Goal: Information Seeking & Learning: Learn about a topic

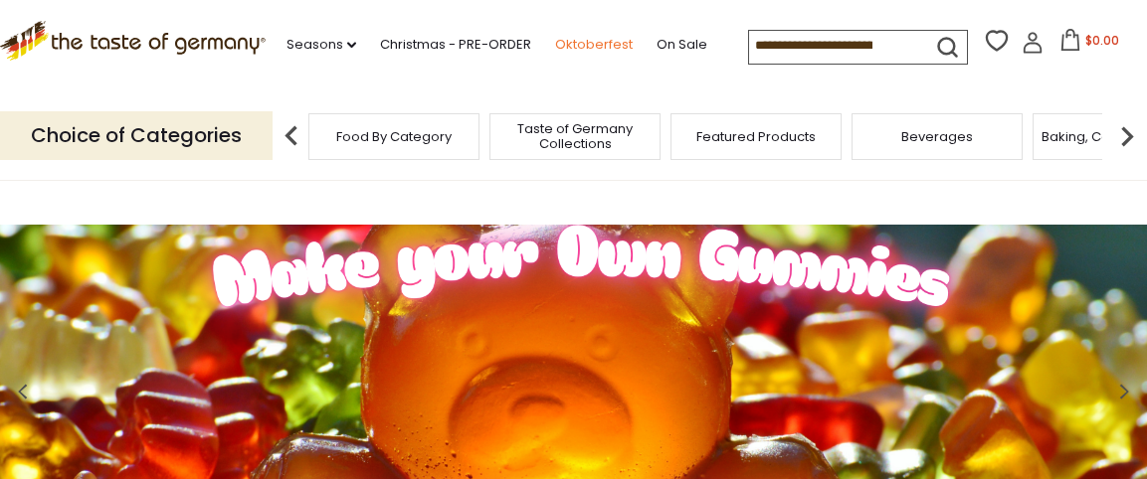
click at [568, 45] on link "Oktoberfest" at bounding box center [594, 45] width 78 height 22
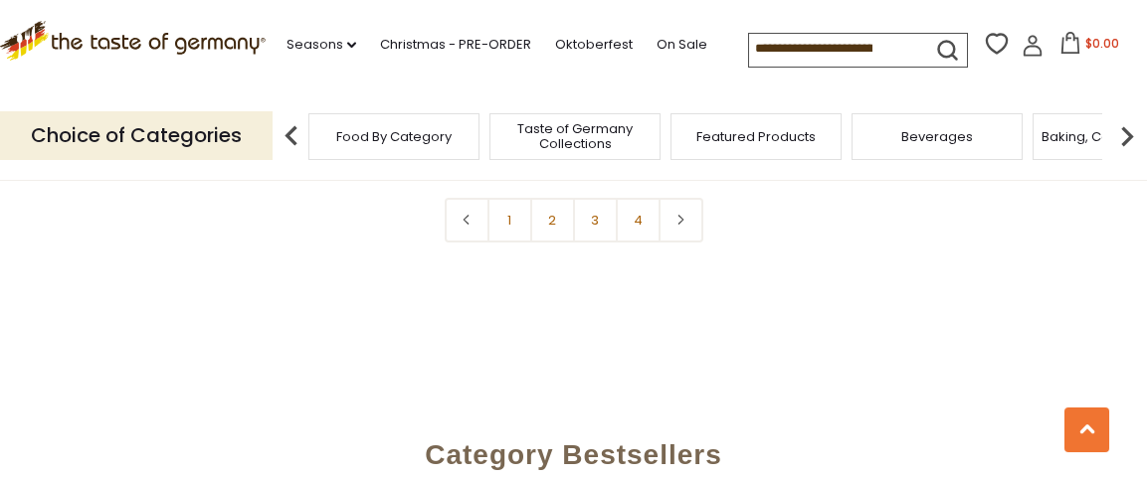
scroll to position [4931, 0]
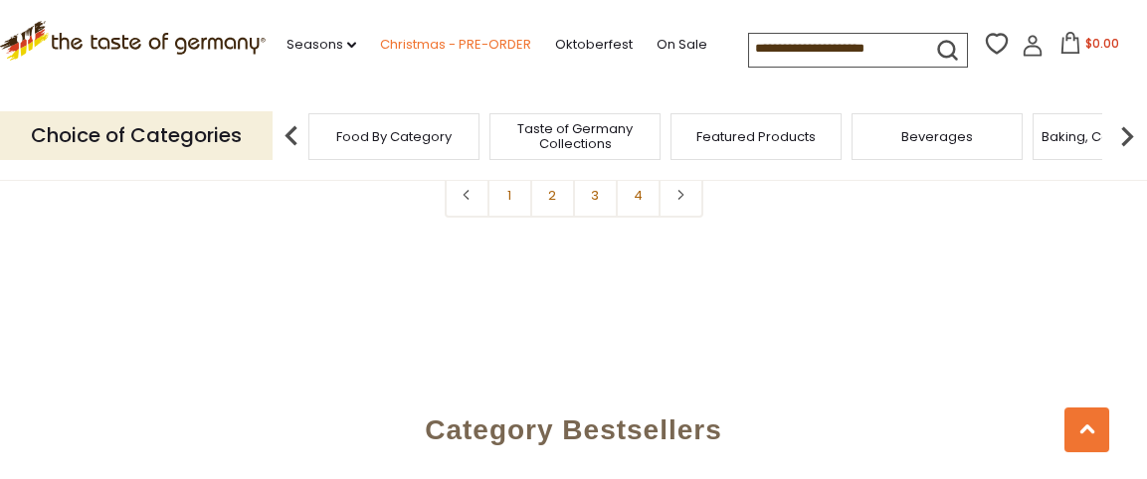
click at [427, 43] on link "Christmas - PRE-ORDER" at bounding box center [455, 45] width 151 height 22
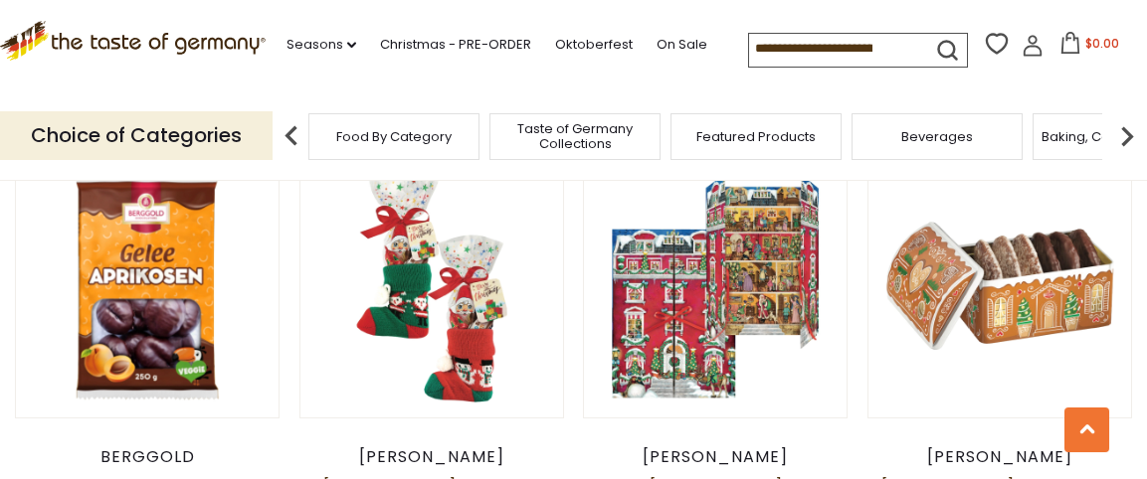
scroll to position [1000, 0]
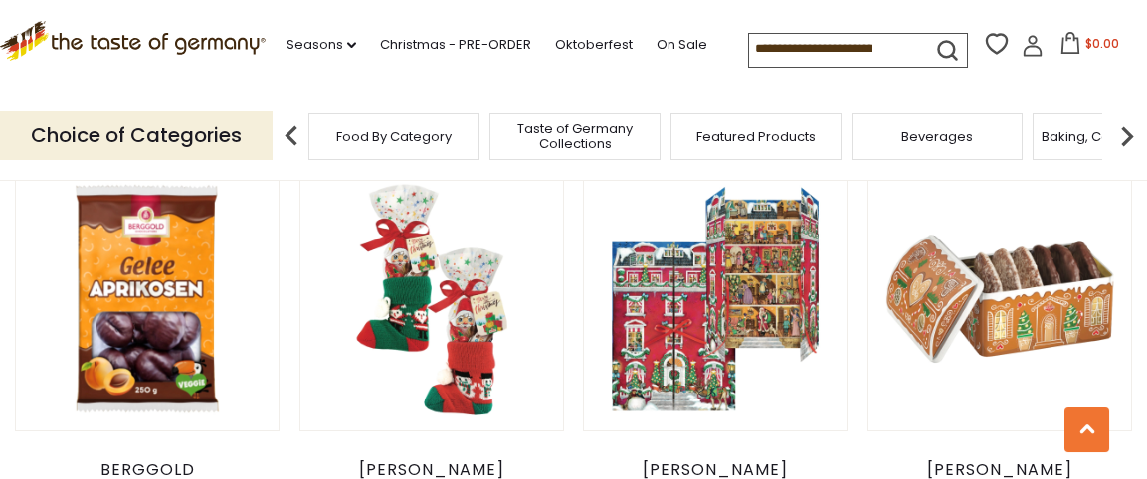
drag, startPoint x: 1154, startPoint y: 65, endPoint x: 1160, endPoint y: 104, distance: 40.2
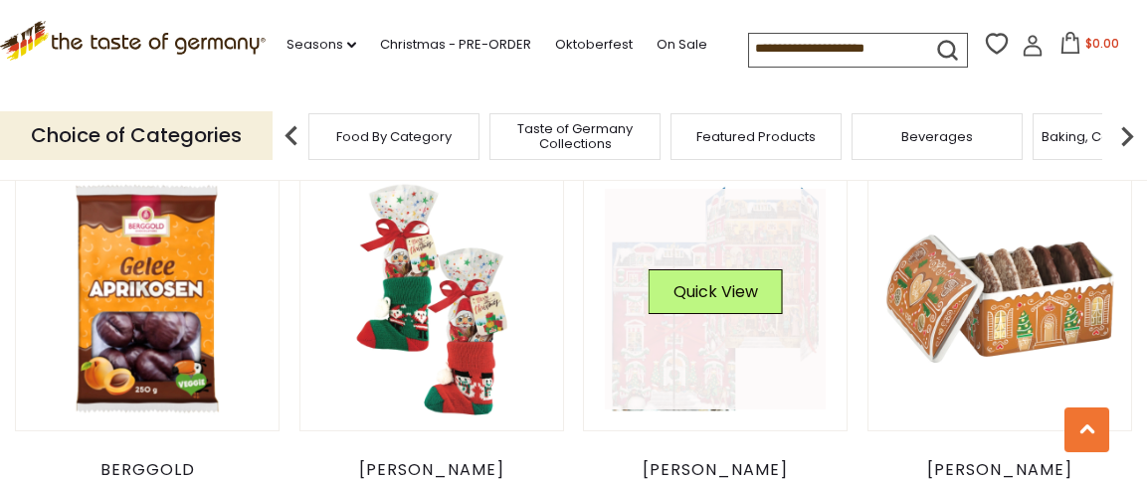
click at [775, 255] on link at bounding box center [715, 299] width 221 height 221
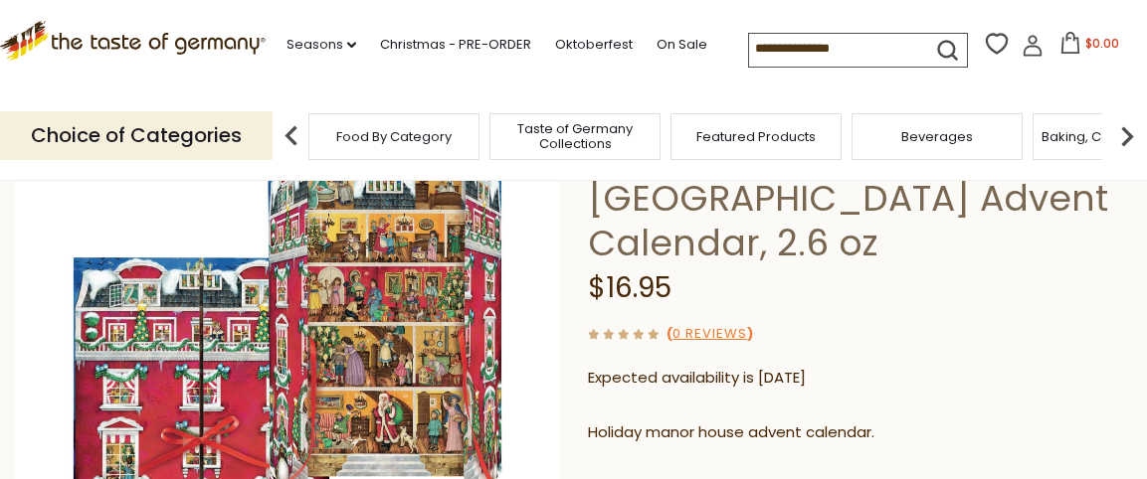
scroll to position [197, 0]
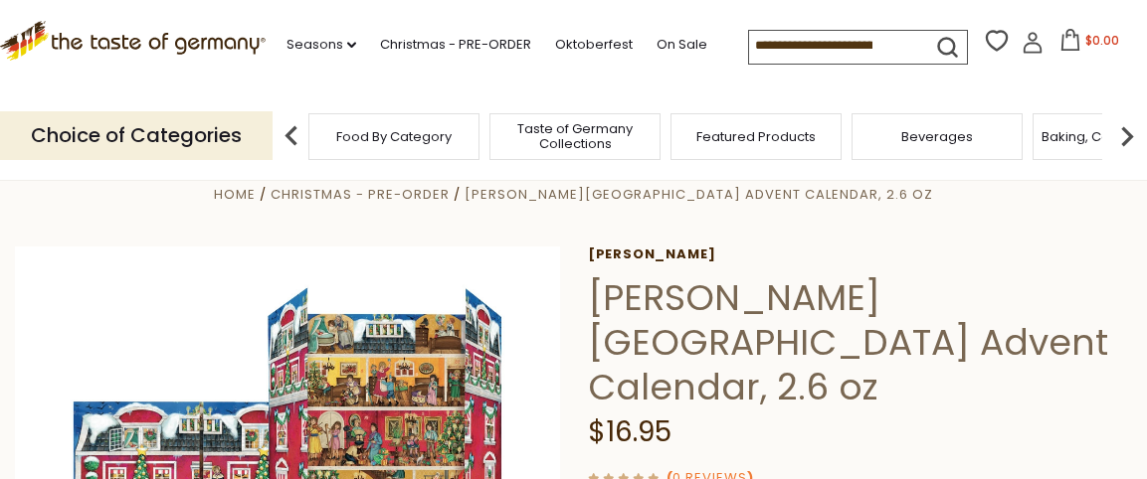
scroll to position [0, 0]
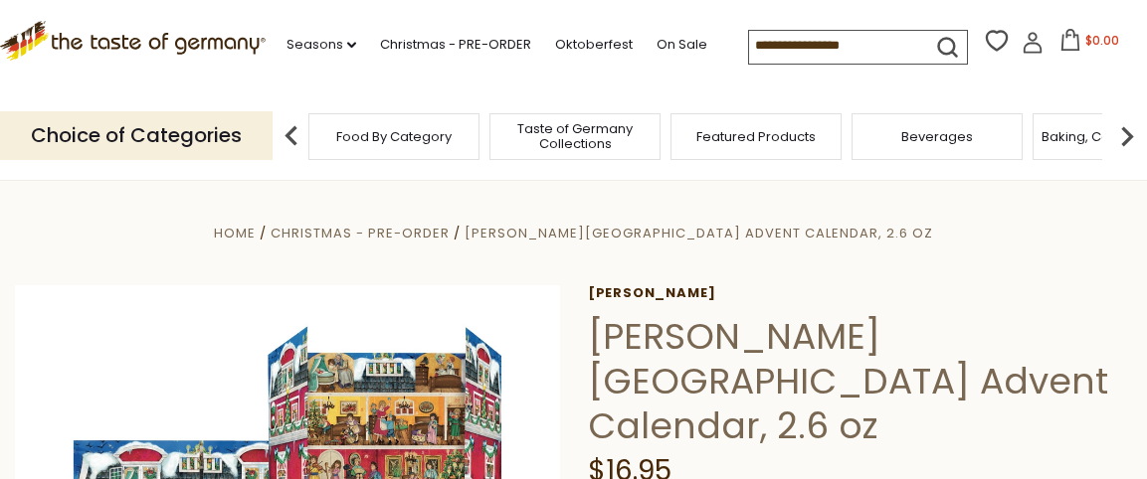
click at [609, 133] on span "Taste of Germany Collections" at bounding box center [574, 136] width 159 height 30
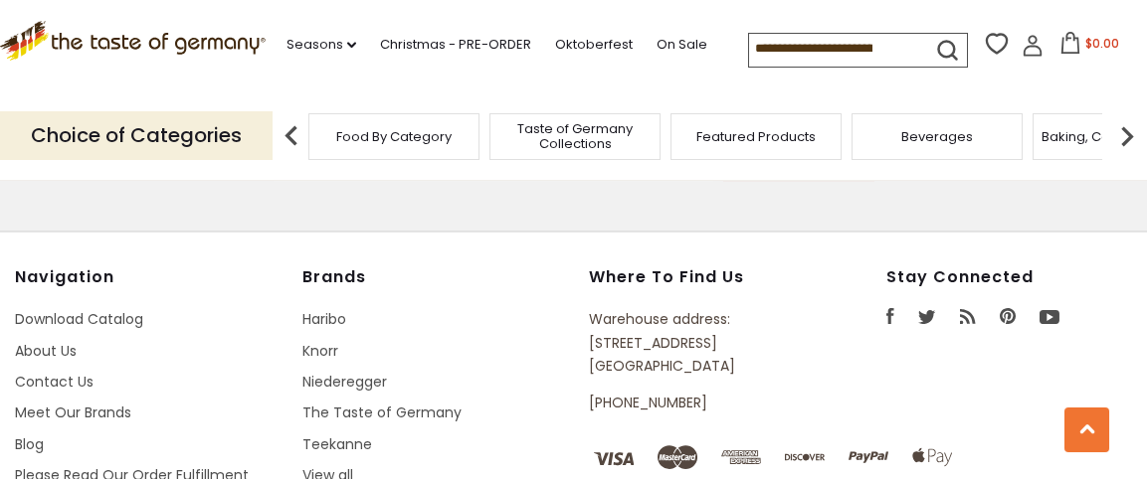
scroll to position [5332, 0]
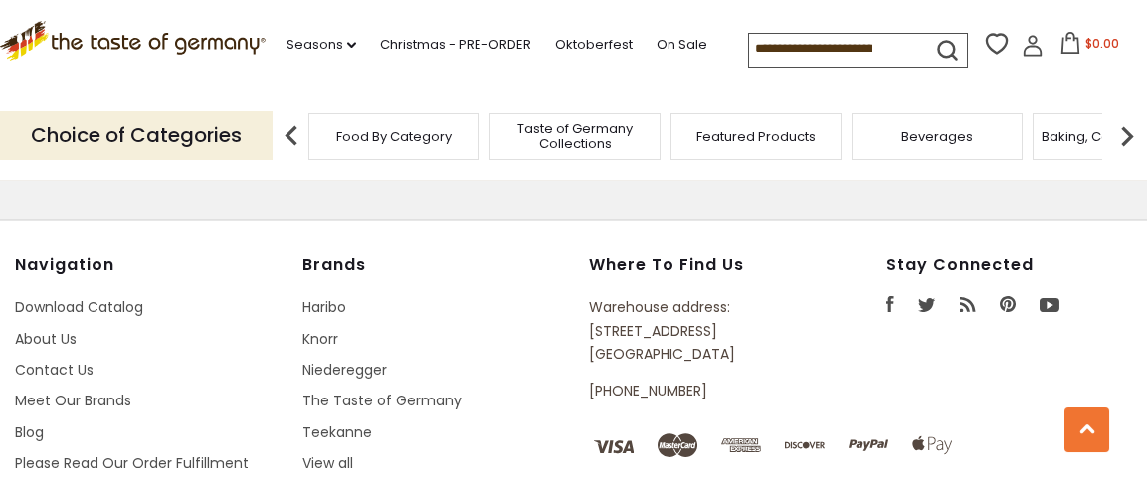
drag, startPoint x: 1153, startPoint y: 42, endPoint x: 1160, endPoint y: 430, distance: 388.0
click at [674, 45] on link "On Sale" at bounding box center [682, 45] width 51 height 22
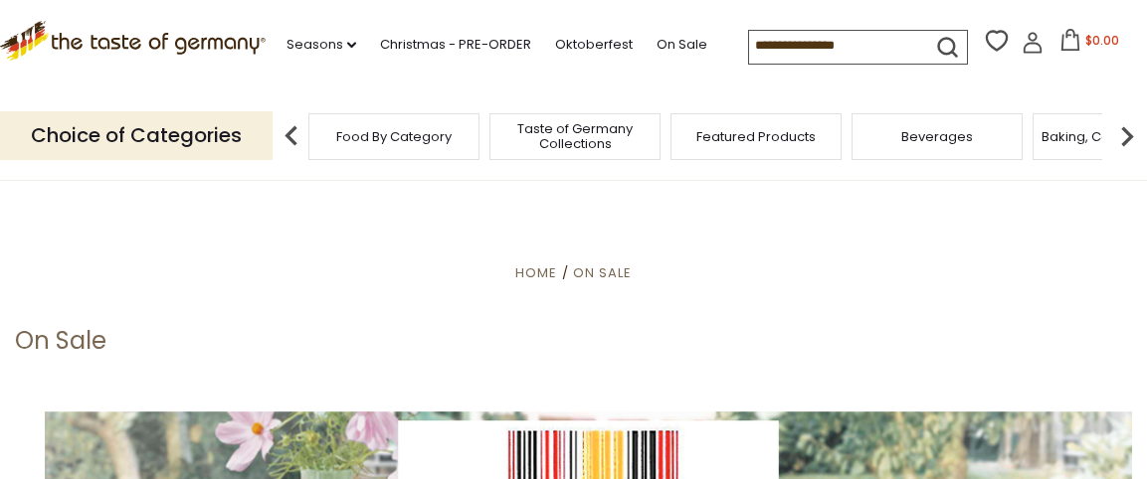
click at [674, 45] on link "On Sale" at bounding box center [682, 45] width 51 height 22
click at [672, 38] on link "On Sale" at bounding box center [682, 45] width 51 height 22
click at [660, 34] on link "On Sale" at bounding box center [682, 45] width 51 height 22
click at [660, 39] on link "On Sale" at bounding box center [682, 45] width 51 height 22
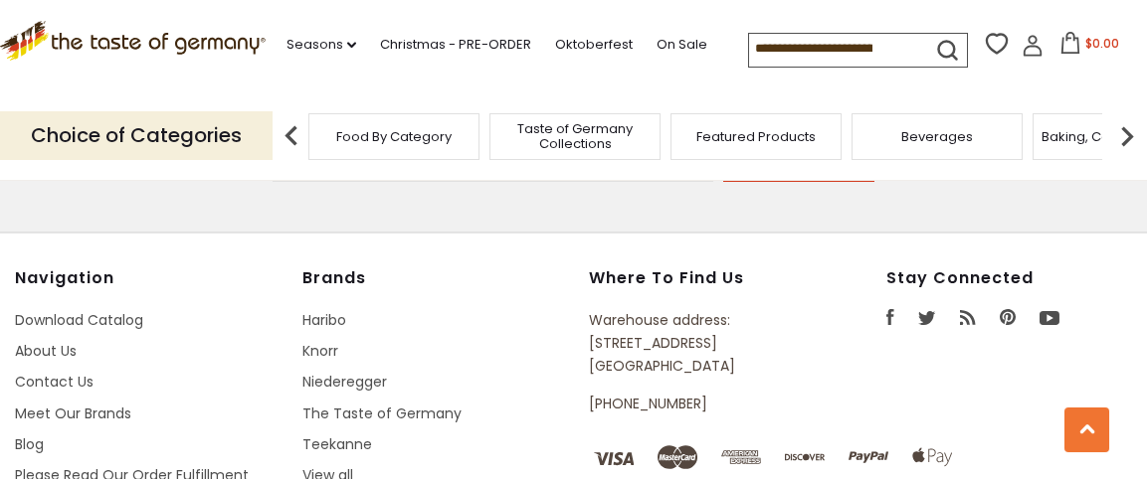
scroll to position [1386, 0]
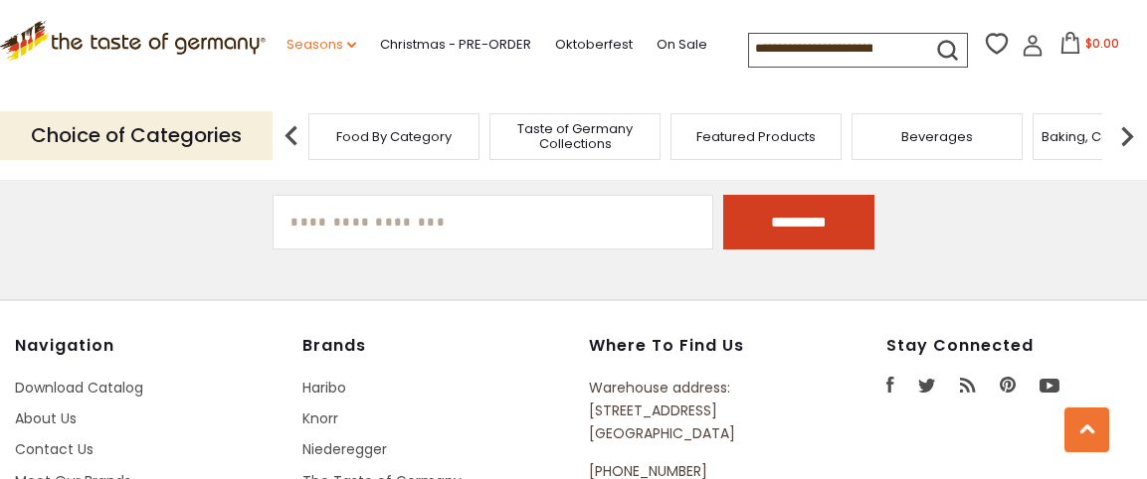
click at [345, 39] on link "Seasons dropdown_arrow" at bounding box center [321, 45] width 70 height 22
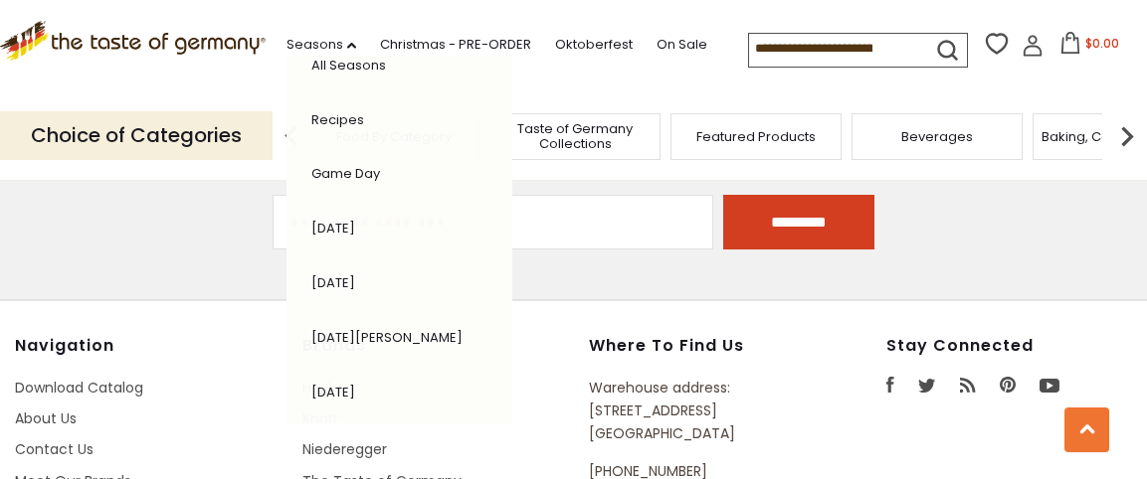
scroll to position [0, 0]
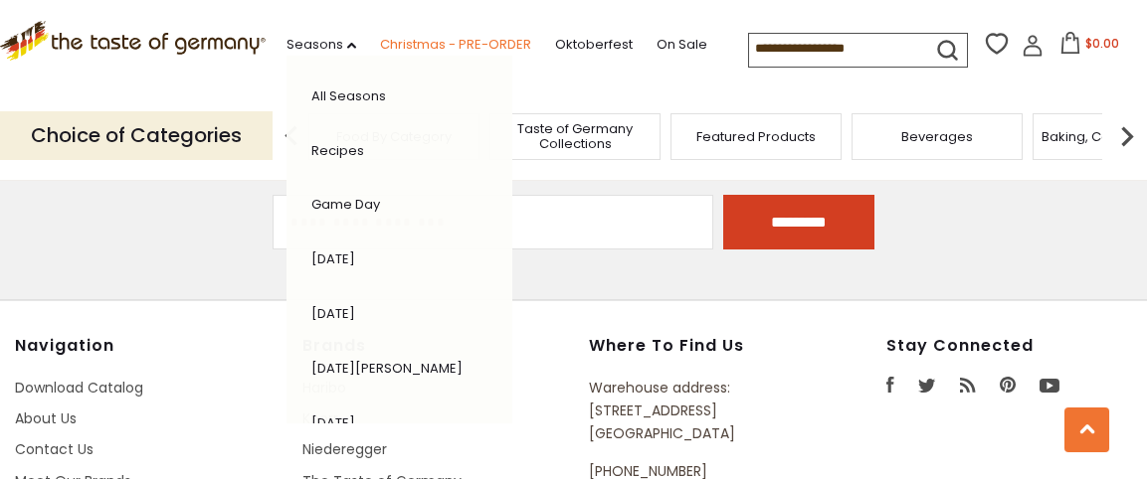
click at [443, 40] on link "Christmas - PRE-ORDER" at bounding box center [455, 45] width 151 height 22
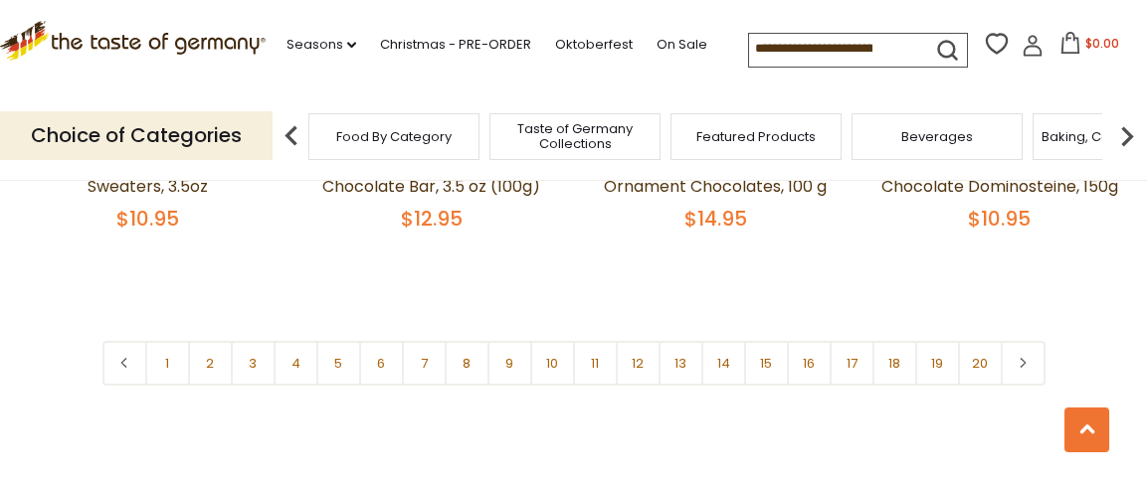
scroll to position [4725, 0]
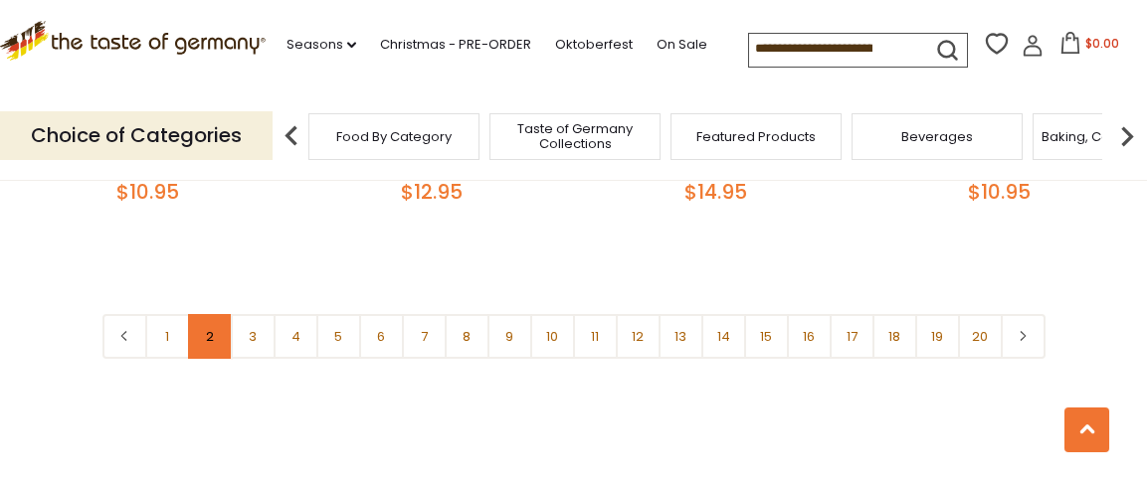
click at [202, 342] on link "2" at bounding box center [210, 336] width 45 height 45
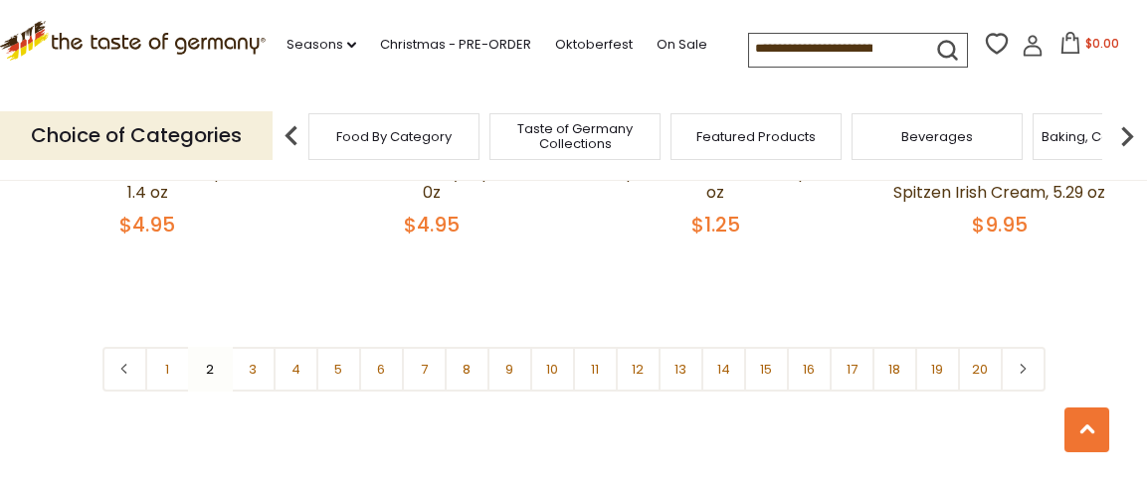
scroll to position [4737, 0]
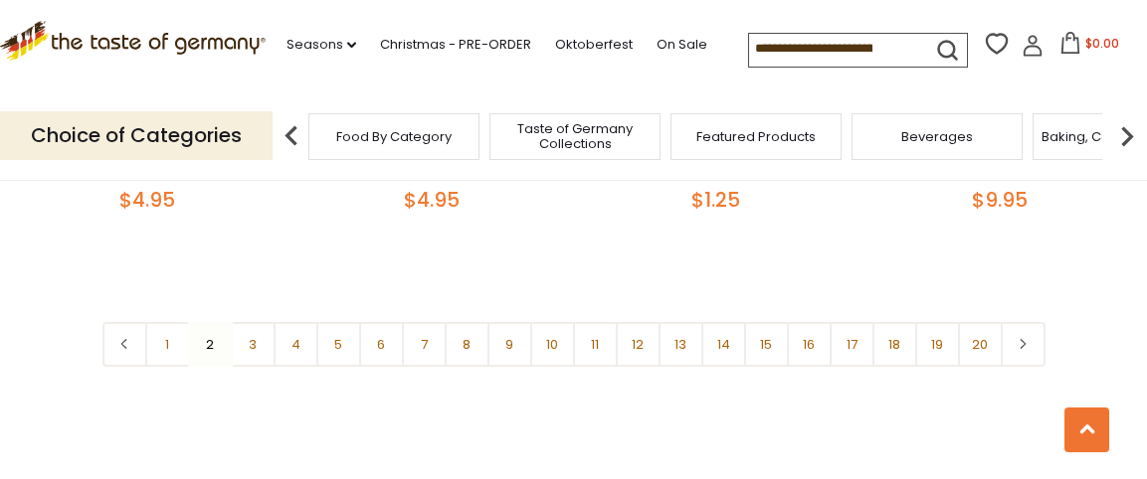
click at [254, 322] on link "3" at bounding box center [253, 344] width 45 height 45
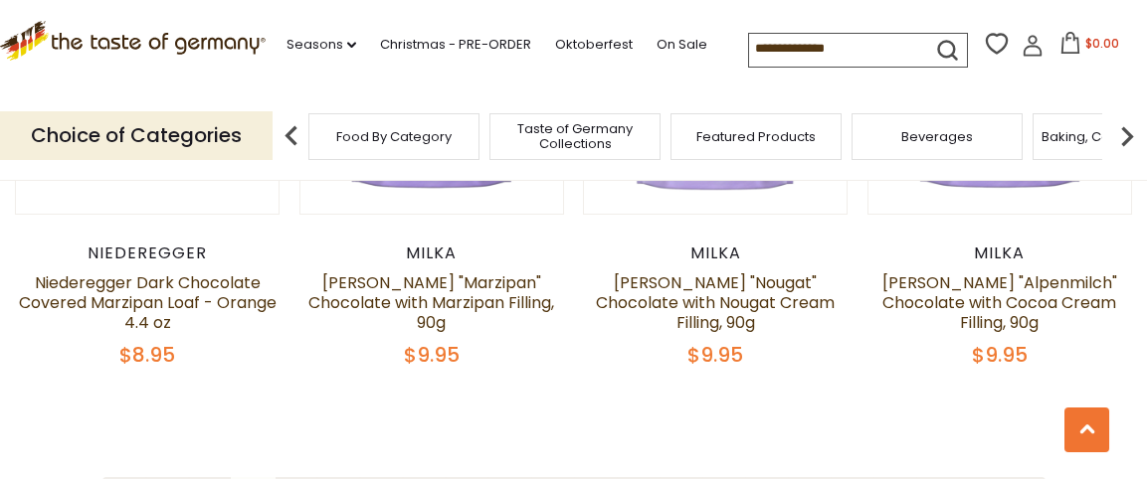
scroll to position [4646, 0]
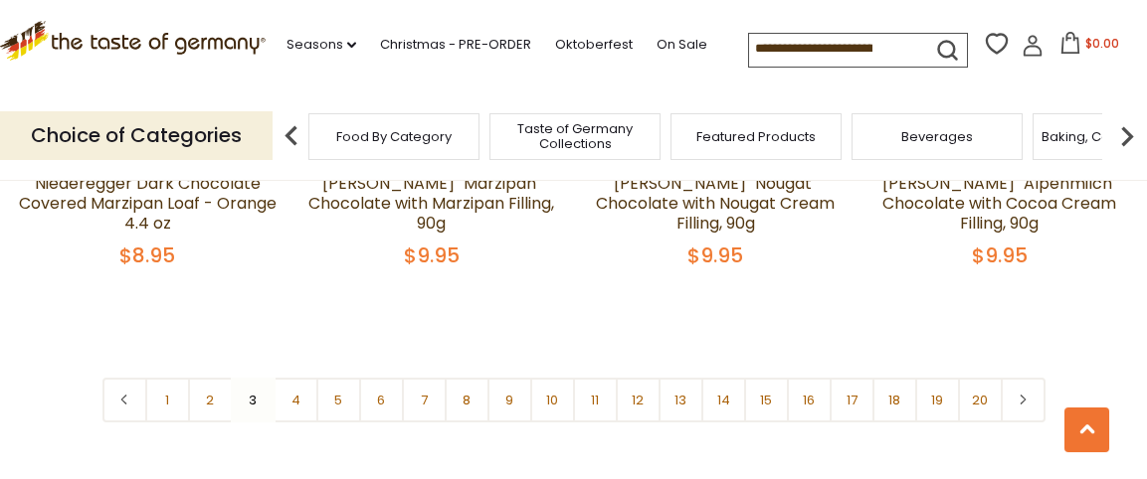
click at [292, 378] on link "4" at bounding box center [296, 400] width 45 height 45
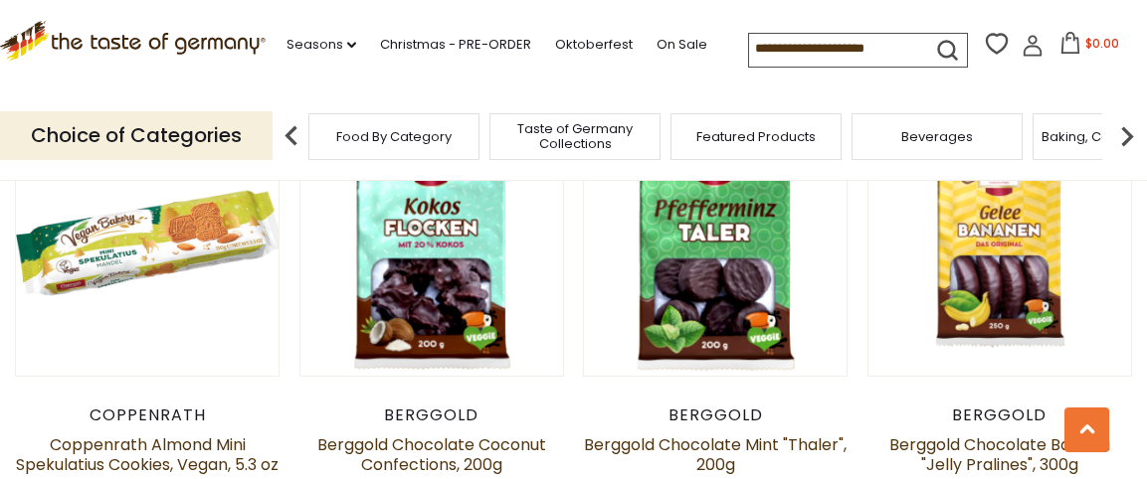
scroll to position [2035, 0]
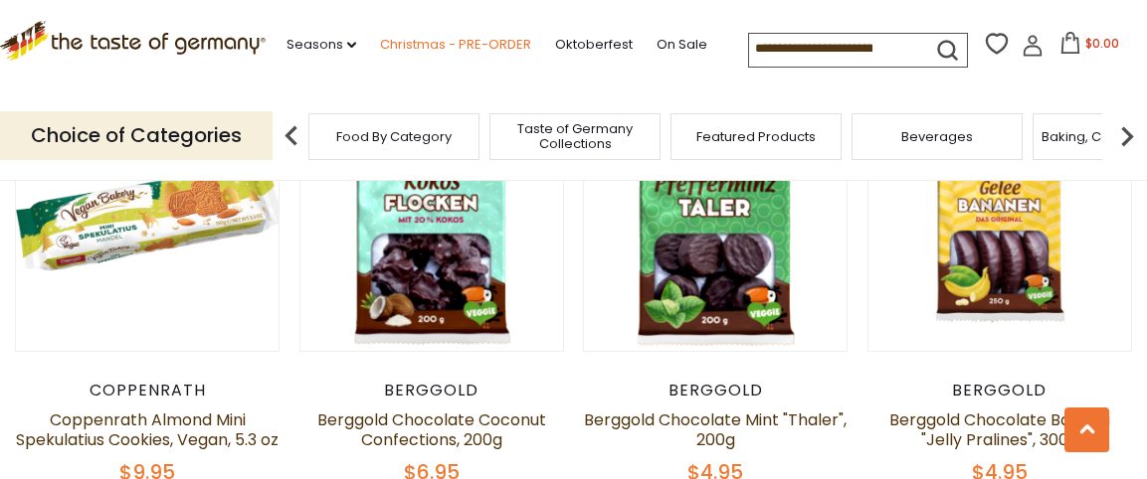
click at [495, 44] on link "Christmas - PRE-ORDER" at bounding box center [455, 45] width 151 height 22
click at [666, 40] on link "On Sale" at bounding box center [682, 45] width 51 height 22
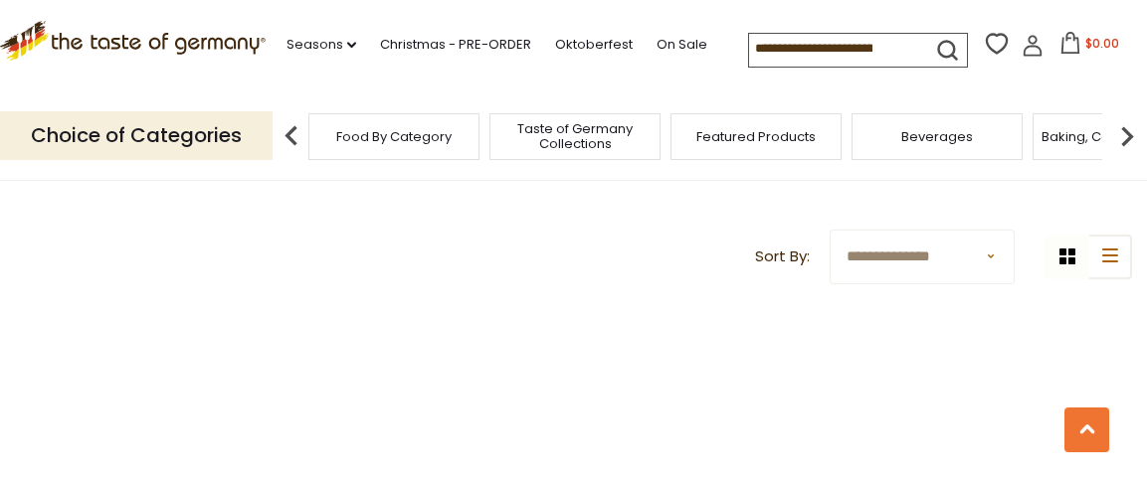
scroll to position [894, 0]
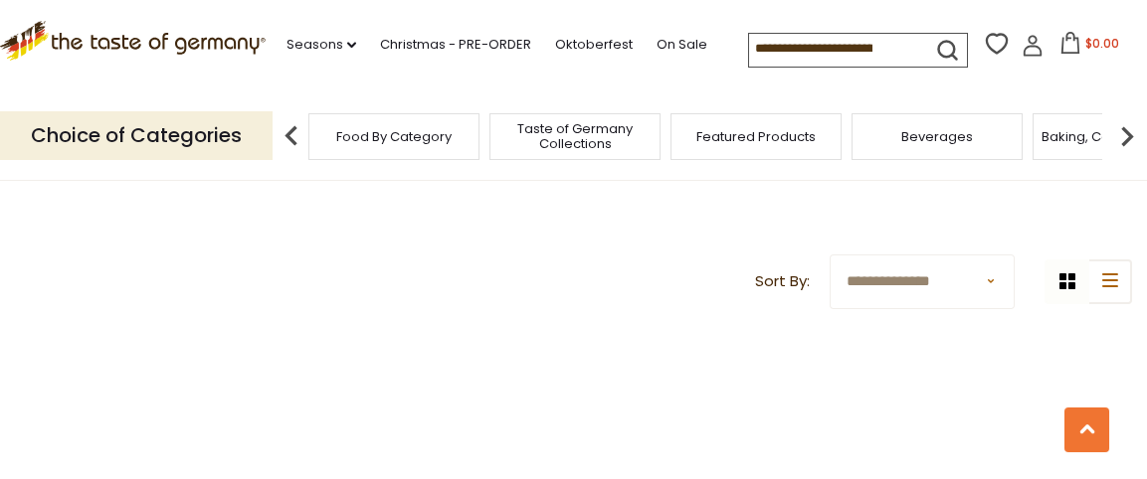
click at [994, 277] on select "**********" at bounding box center [922, 282] width 185 height 55
select select "********"
click at [830, 255] on select "**********" at bounding box center [922, 282] width 185 height 55
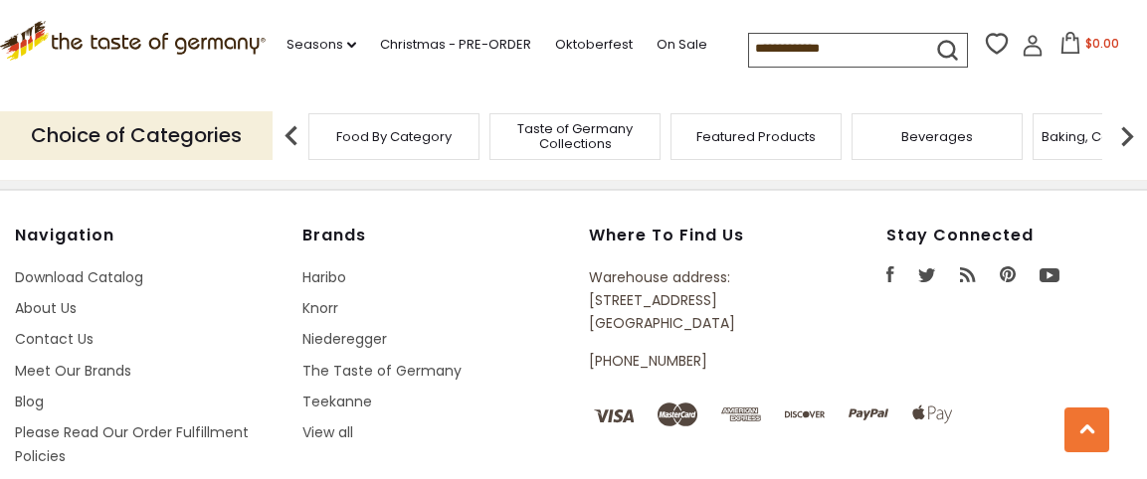
scroll to position [1500, 0]
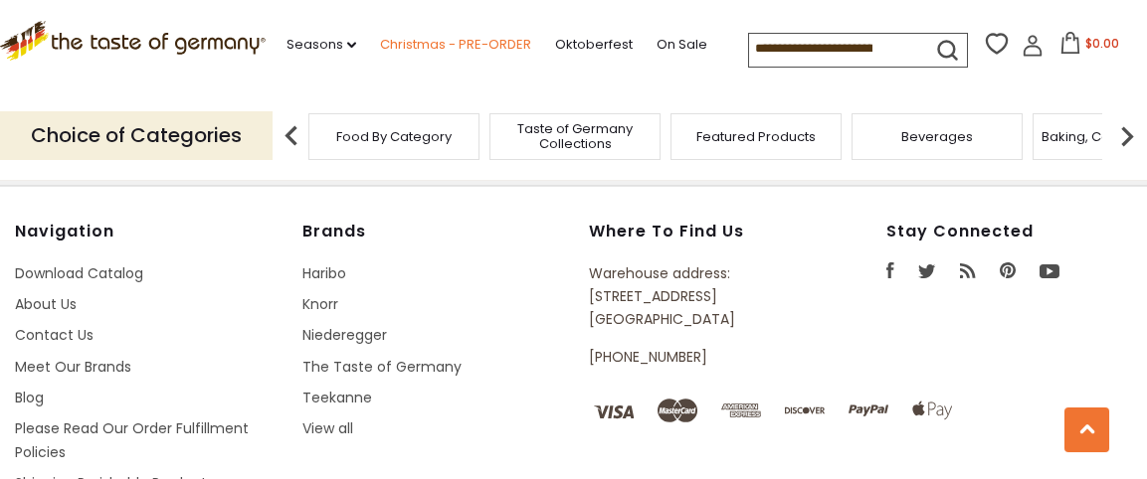
click at [438, 41] on link "Christmas - PRE-ORDER" at bounding box center [455, 45] width 151 height 22
click at [427, 38] on link "Christmas - PRE-ORDER" at bounding box center [455, 45] width 151 height 22
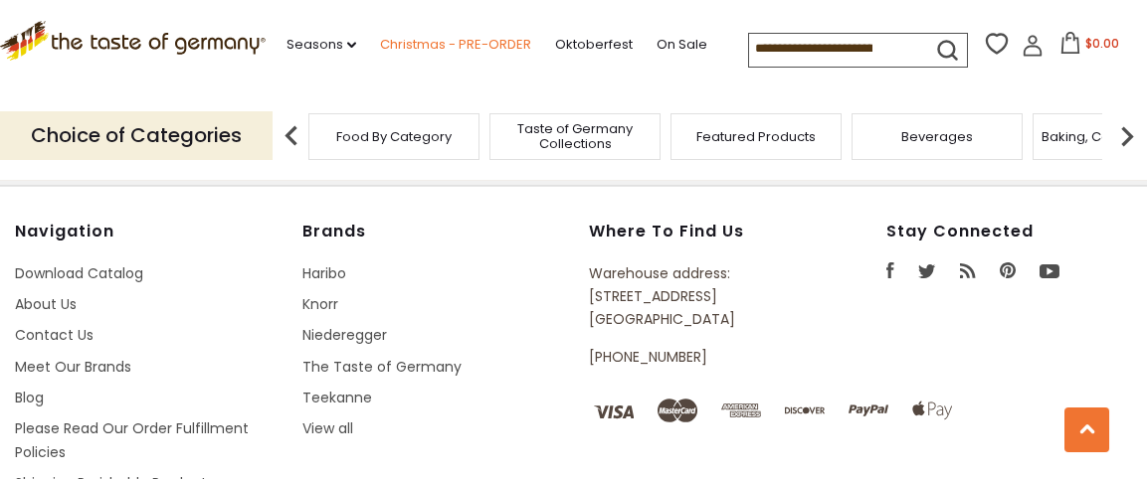
click at [434, 42] on link "Christmas - PRE-ORDER" at bounding box center [455, 45] width 151 height 22
click at [456, 40] on link "Christmas - PRE-ORDER" at bounding box center [455, 45] width 151 height 22
click at [467, 46] on link "Christmas - PRE-ORDER" at bounding box center [455, 45] width 151 height 22
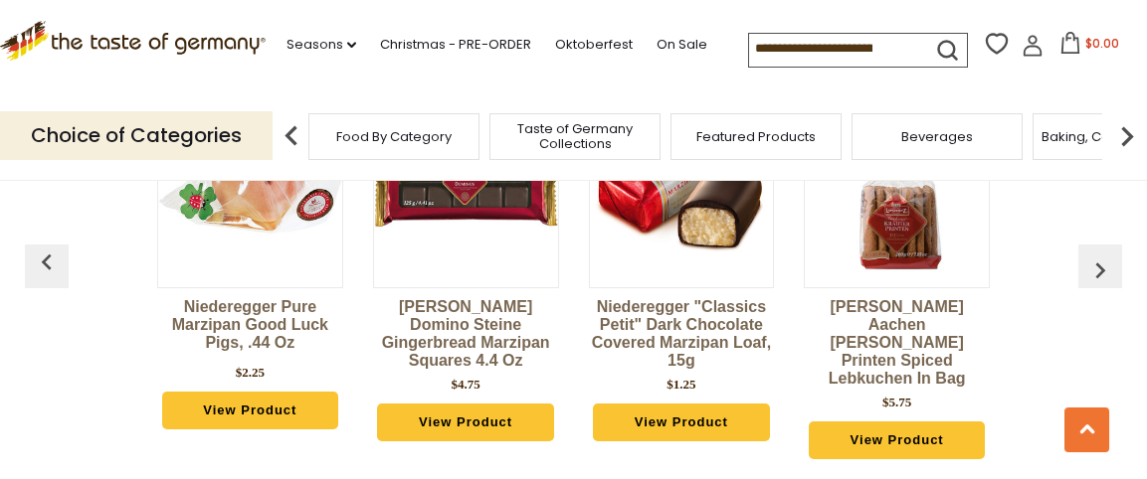
scroll to position [905, 0]
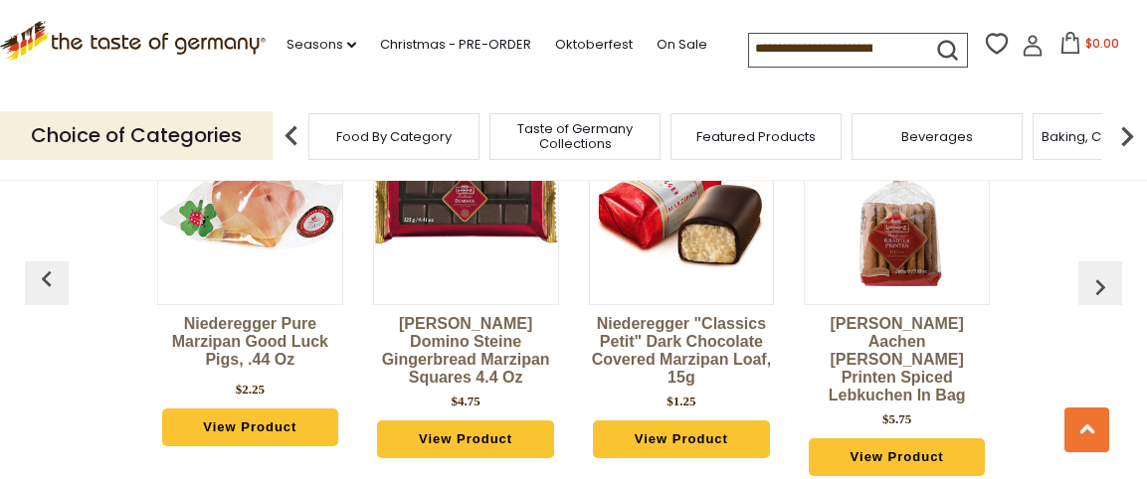
click at [1092, 278] on img "button" at bounding box center [1100, 288] width 32 height 32
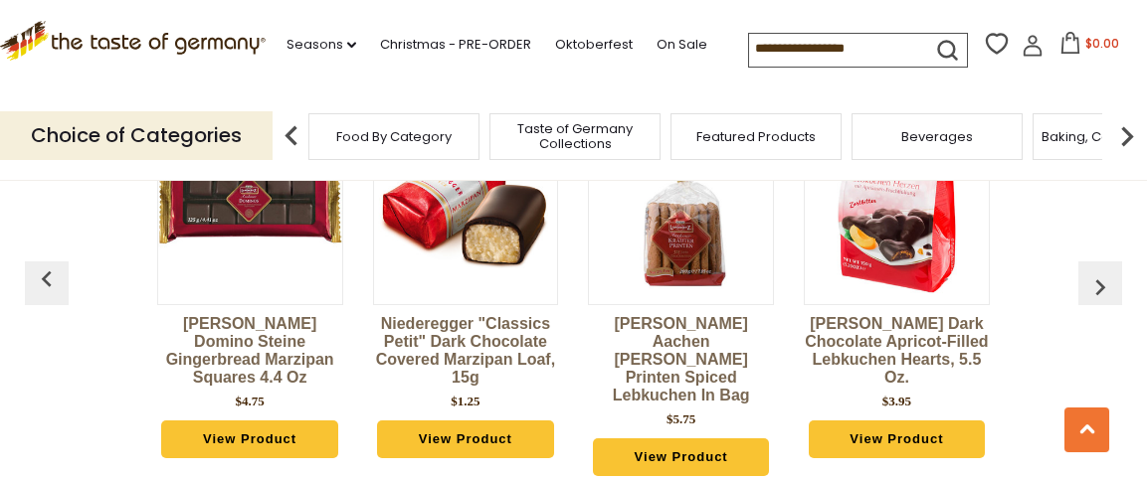
scroll to position [901, 0]
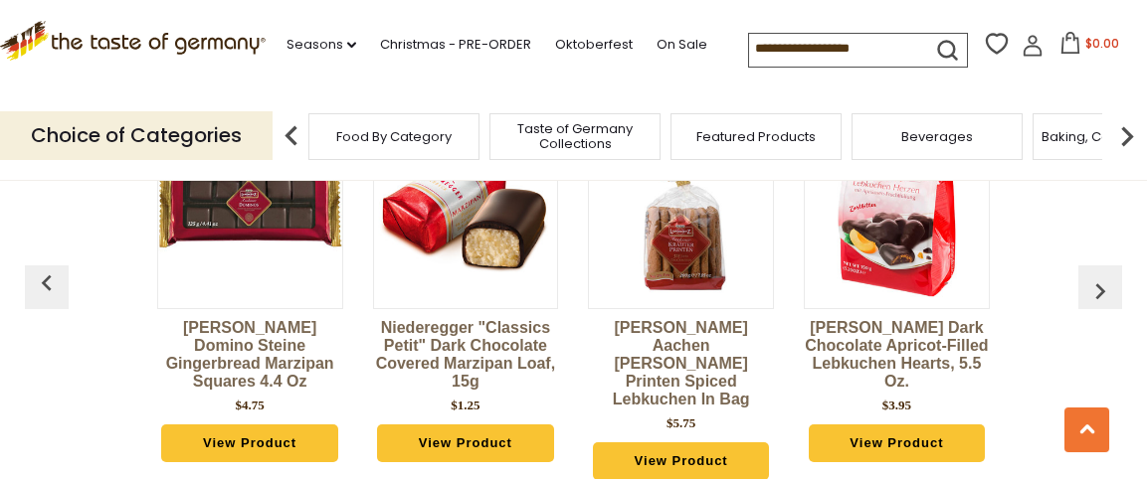
click at [1105, 290] on img "button" at bounding box center [1100, 292] width 32 height 32
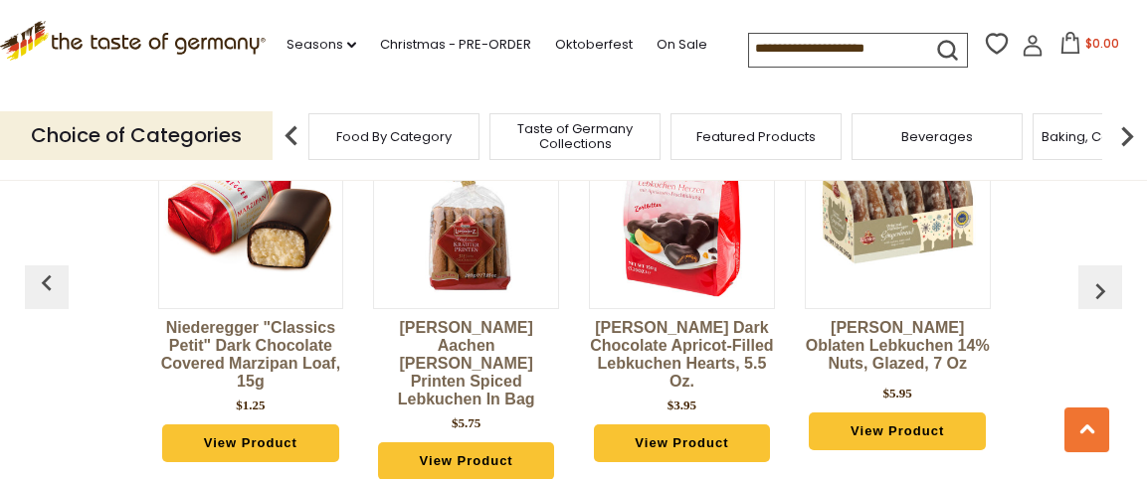
scroll to position [0, 432]
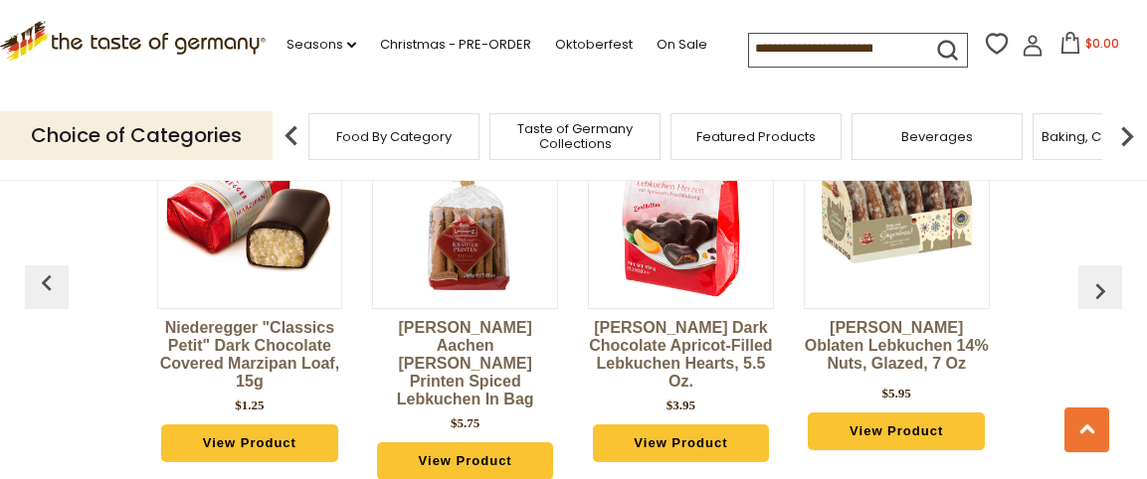
click at [1105, 290] on img "button" at bounding box center [1100, 292] width 32 height 32
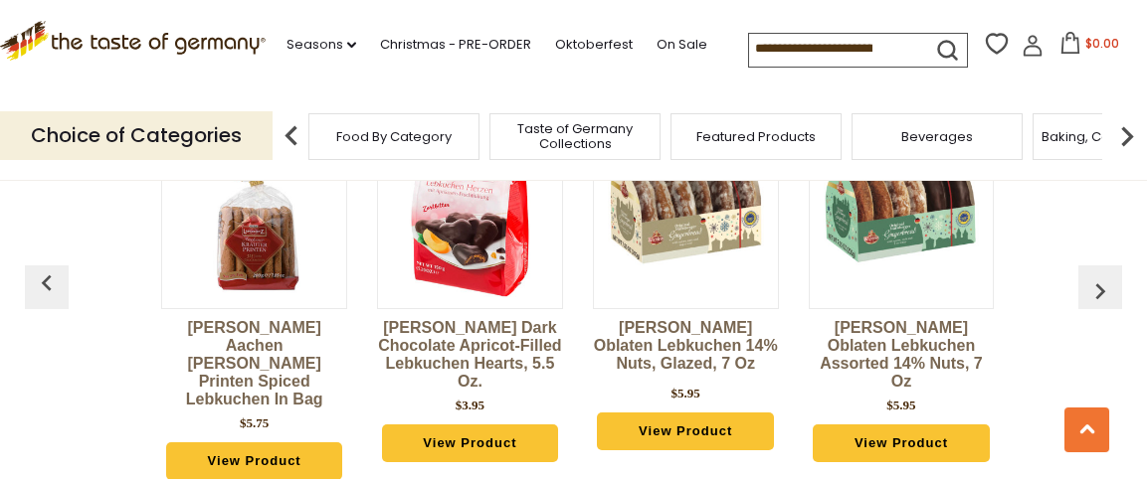
scroll to position [0, 648]
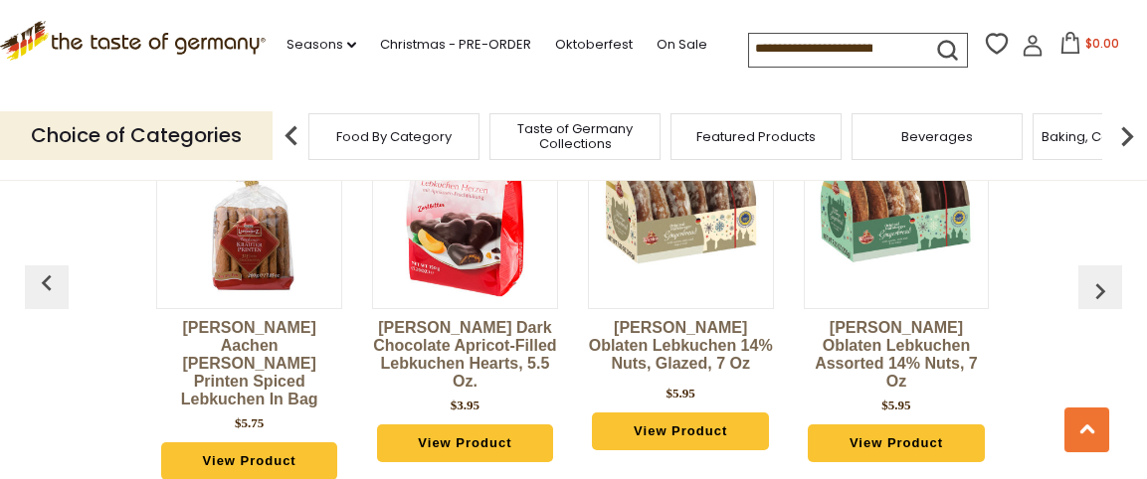
click at [1105, 290] on img "button" at bounding box center [1100, 292] width 32 height 32
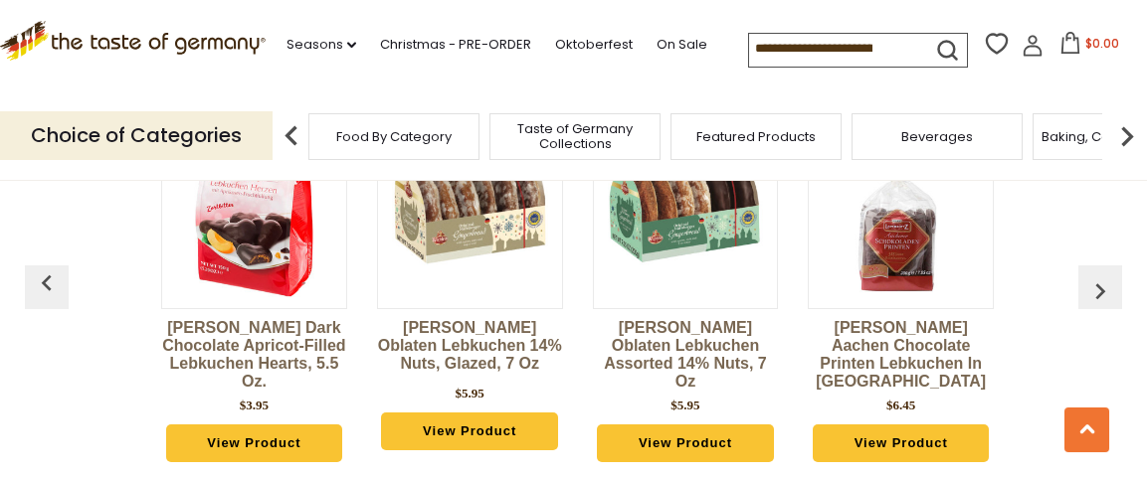
scroll to position [0, 863]
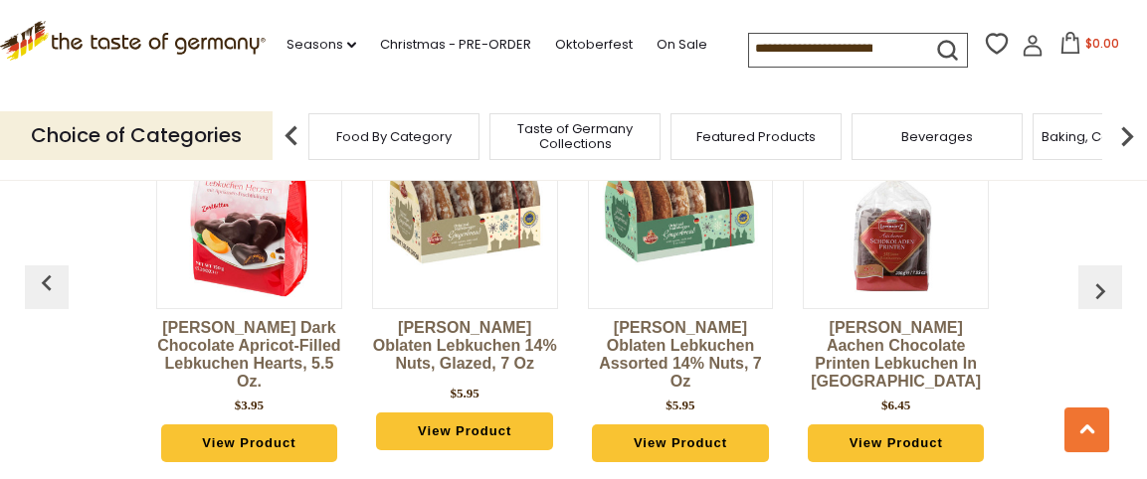
click at [1105, 290] on img "button" at bounding box center [1100, 292] width 32 height 32
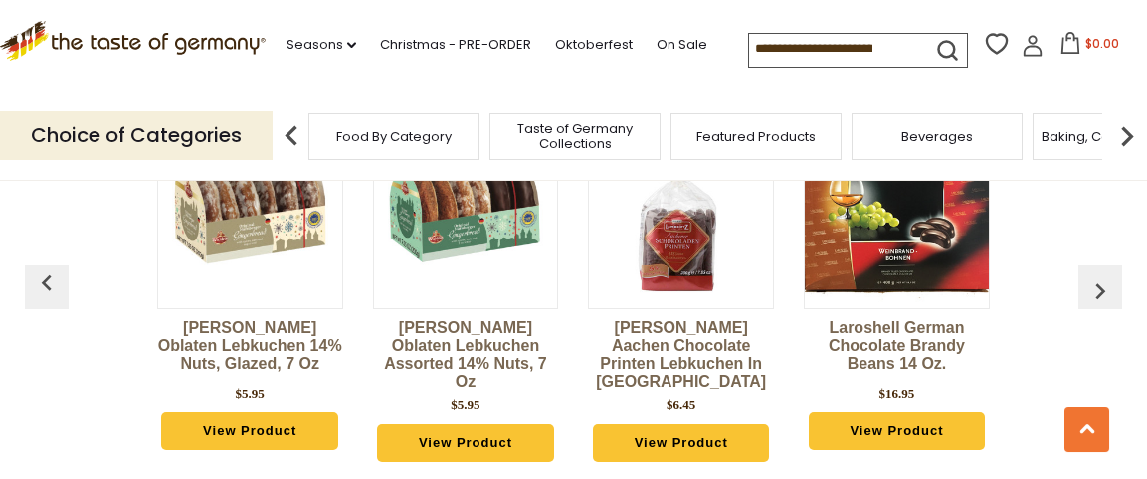
scroll to position [0, 1079]
click at [1105, 288] on img "button" at bounding box center [1100, 292] width 32 height 32
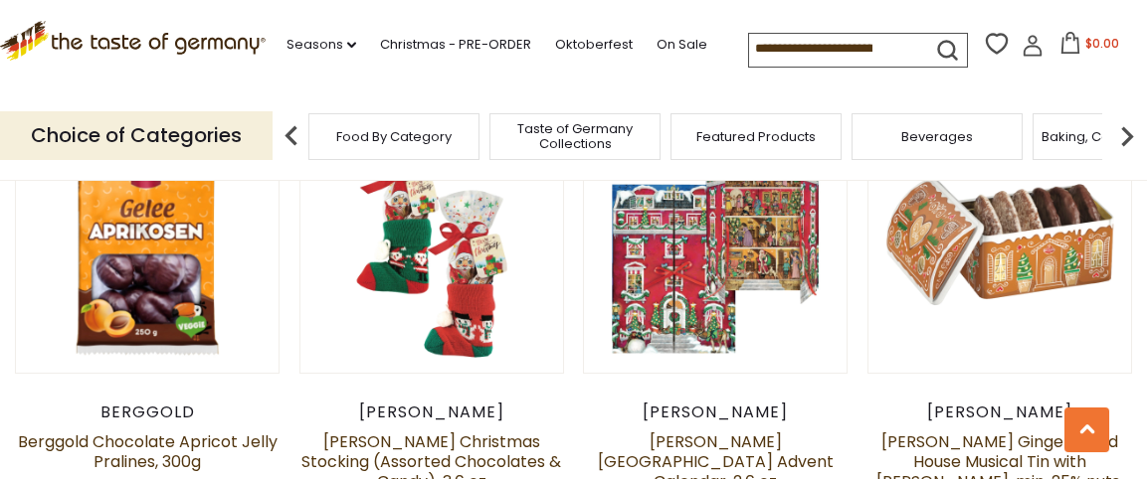
scroll to position [1033, 0]
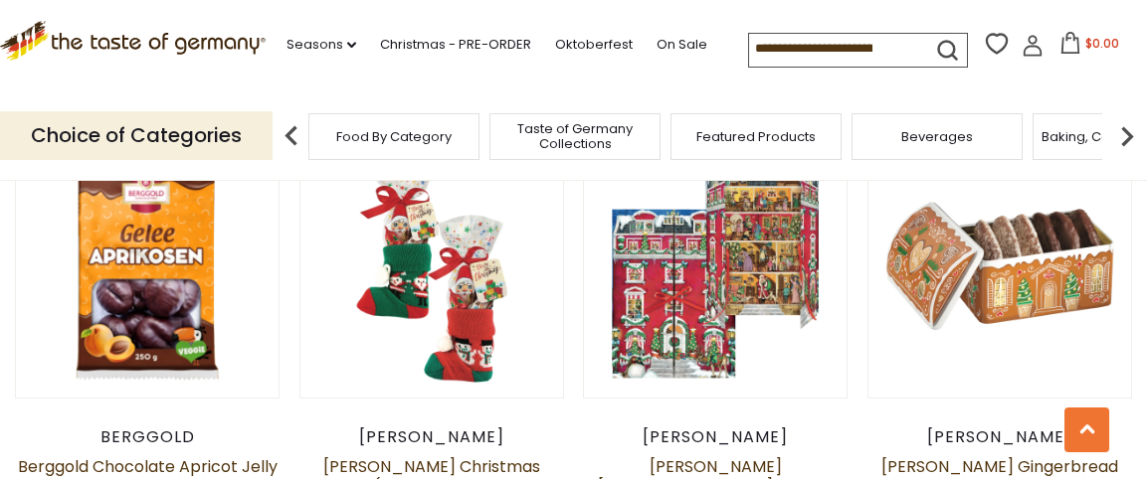
click at [1119, 133] on img at bounding box center [1127, 136] width 40 height 40
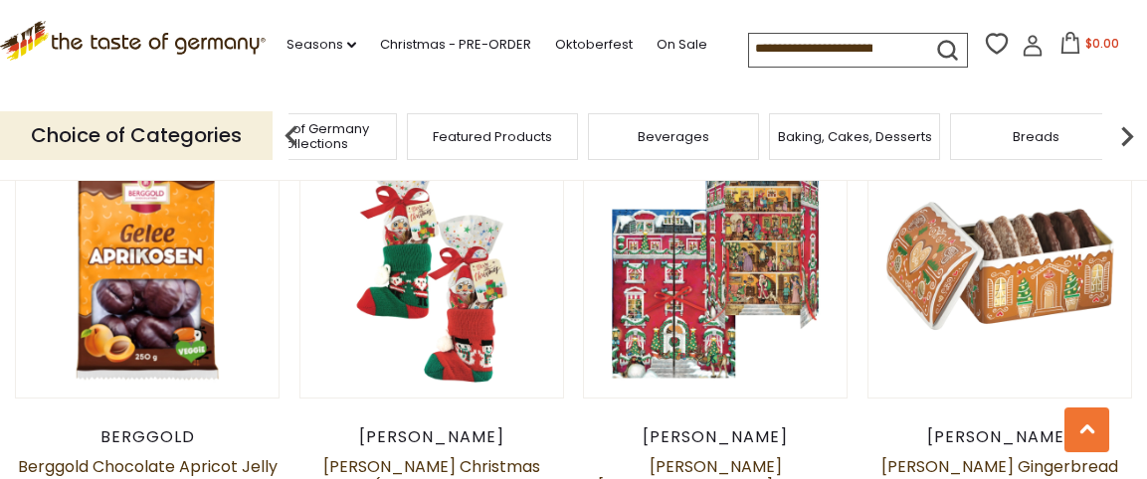
click at [1129, 134] on img at bounding box center [1127, 136] width 40 height 40
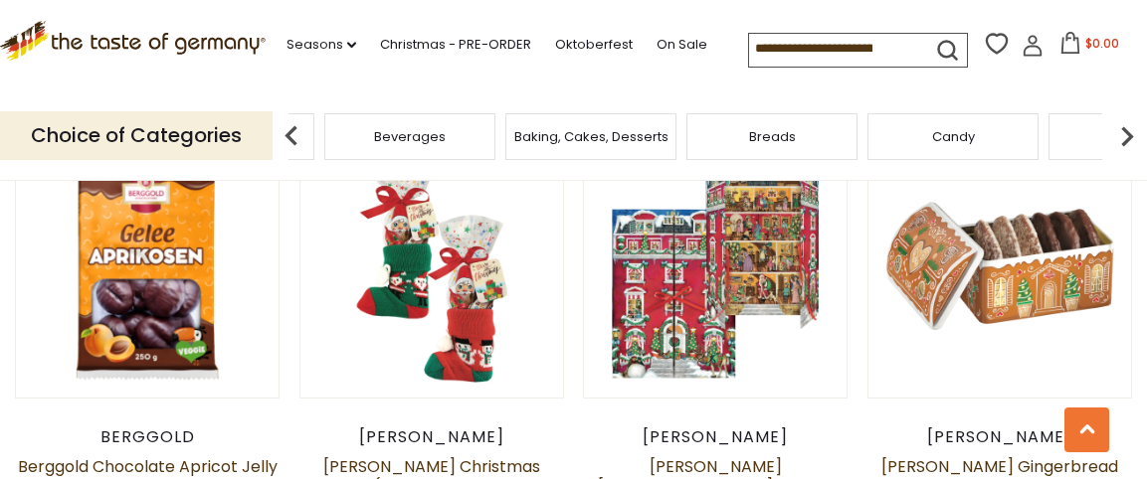
click at [1129, 134] on img at bounding box center [1127, 136] width 40 height 40
click at [729, 140] on div "Candy" at bounding box center [703, 136] width 171 height 47
click at [726, 139] on div "Candy" at bounding box center [736, 136] width 171 height 47
click at [715, 145] on div "Candy" at bounding box center [661, 136] width 171 height 47
click at [644, 130] on span "Candy" at bounding box center [662, 136] width 43 height 15
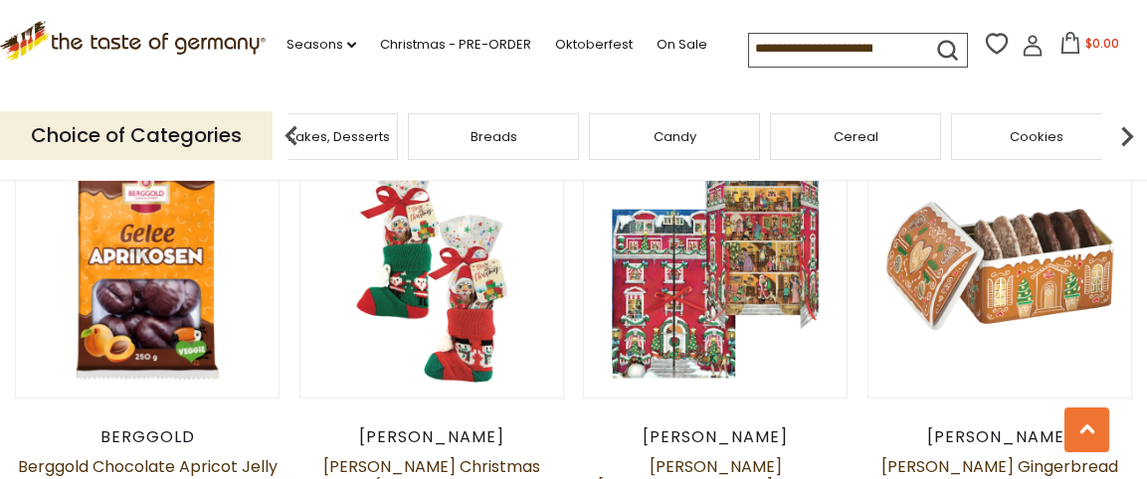
click at [644, 130] on div "Candy" at bounding box center [674, 136] width 171 height 47
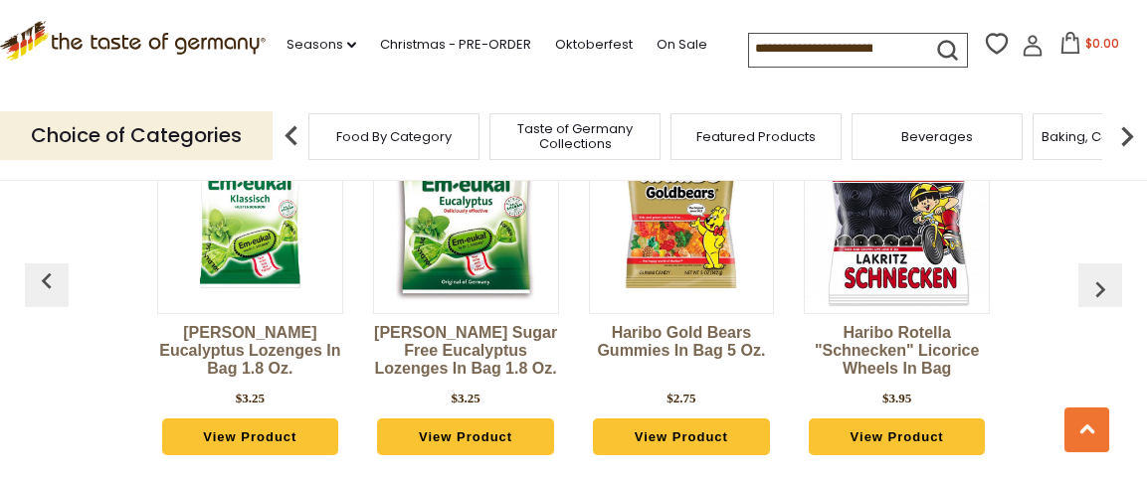
scroll to position [5296, 0]
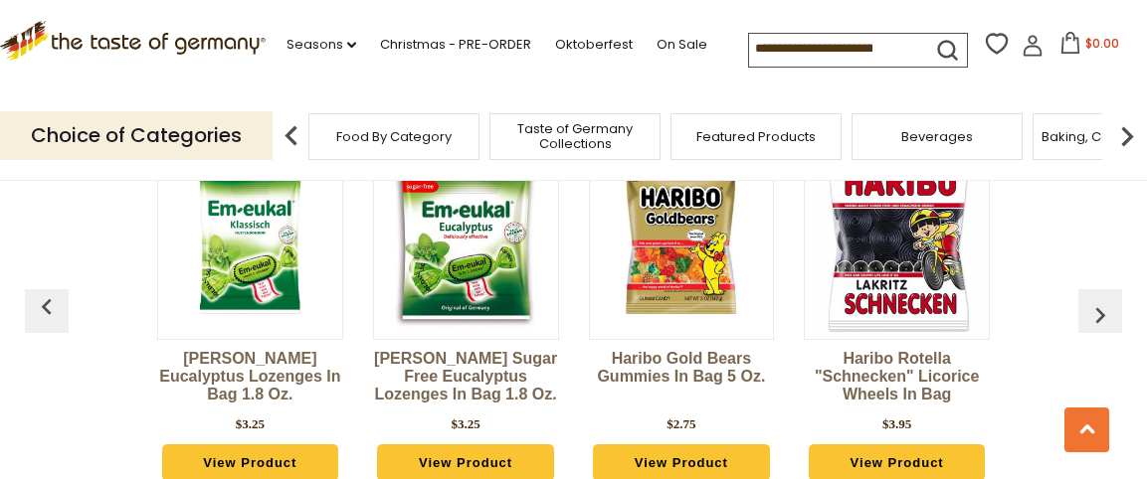
drag, startPoint x: 1153, startPoint y: 254, endPoint x: 1155, endPoint y: 330, distance: 76.6
click at [1102, 299] on img "button" at bounding box center [1100, 315] width 32 height 32
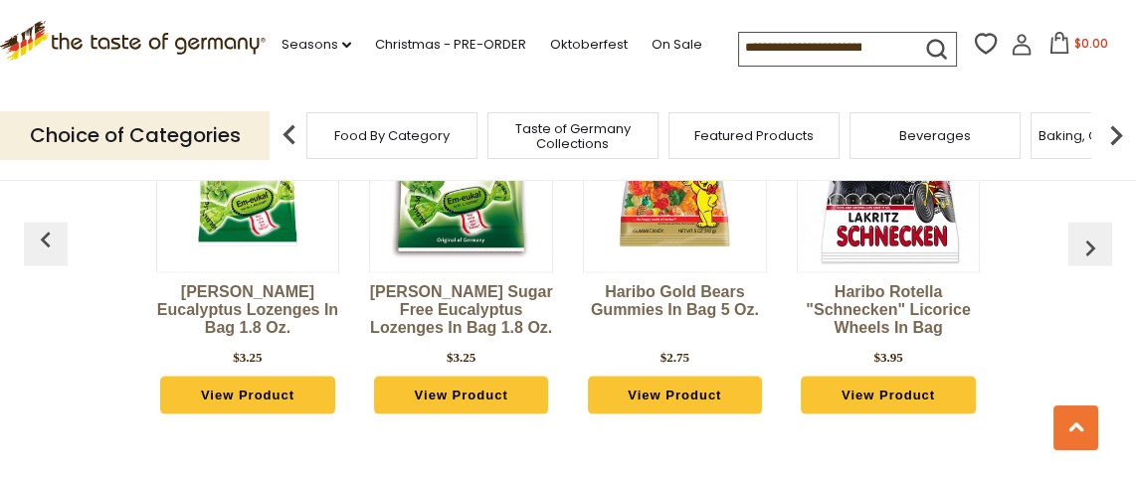
scroll to position [5324, 0]
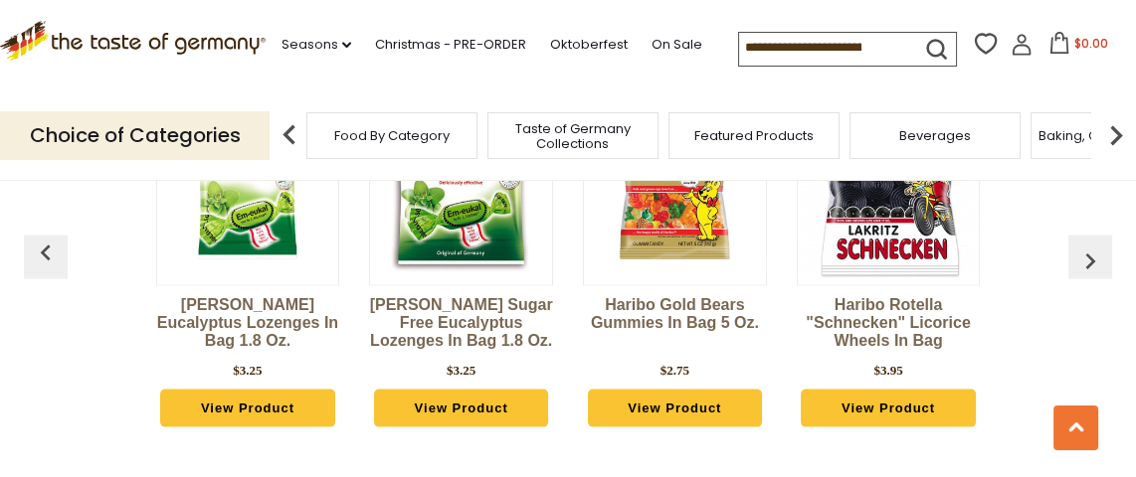
click at [1088, 246] on img "button" at bounding box center [1090, 262] width 32 height 32
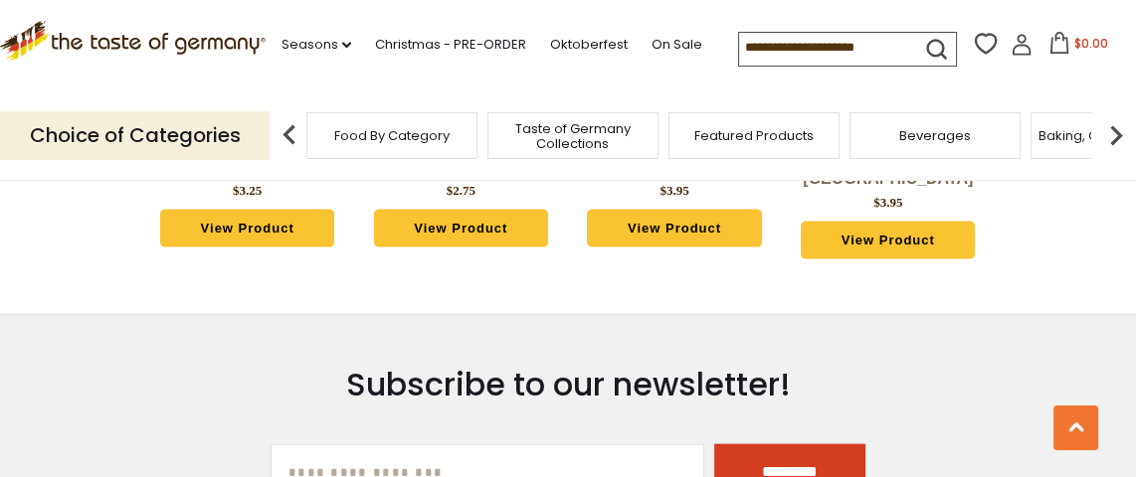
scroll to position [5495, 0]
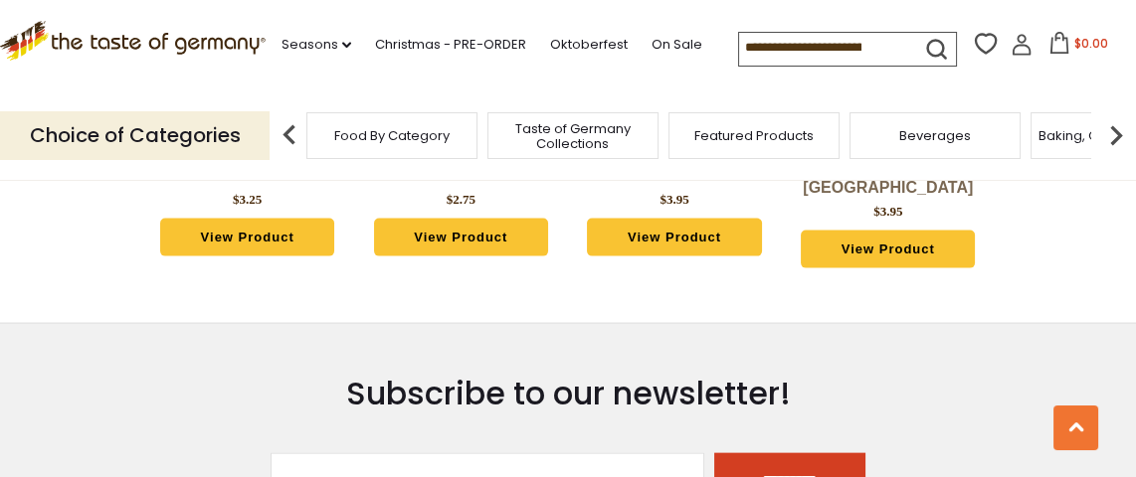
click at [1134, 10] on div ".st0{fill:#EDD300;} .st1{fill:#D33E21;} .st0{fill:#EDD300;} .st1{fill:#D33E21;}…" at bounding box center [568, 46] width 1136 height 92
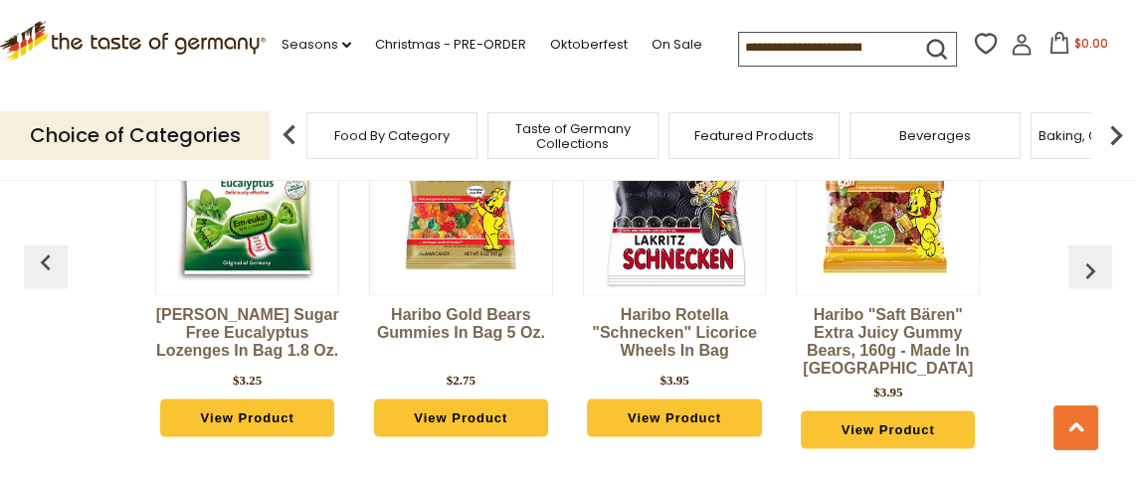
scroll to position [5296, 0]
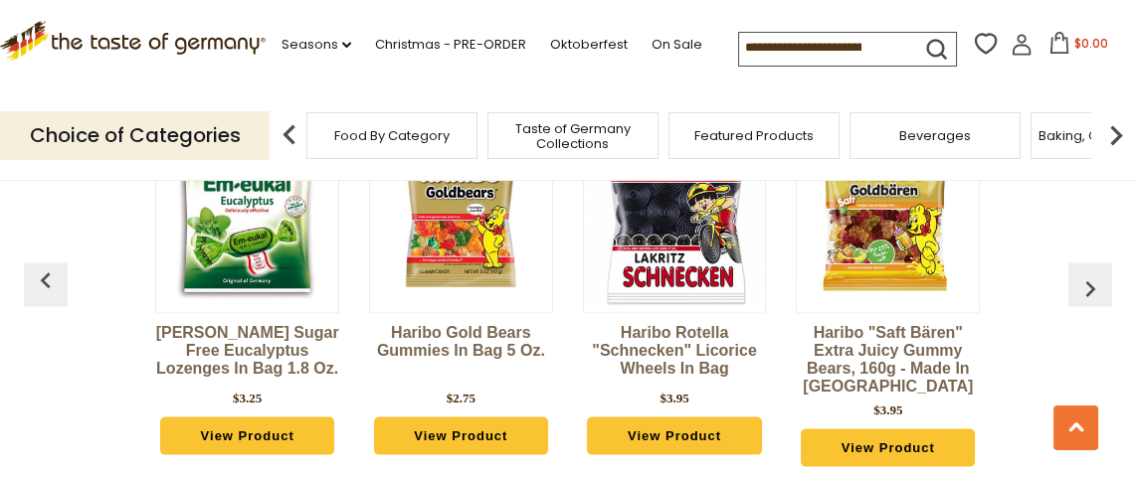
click at [1082, 274] on img "button" at bounding box center [1090, 290] width 32 height 32
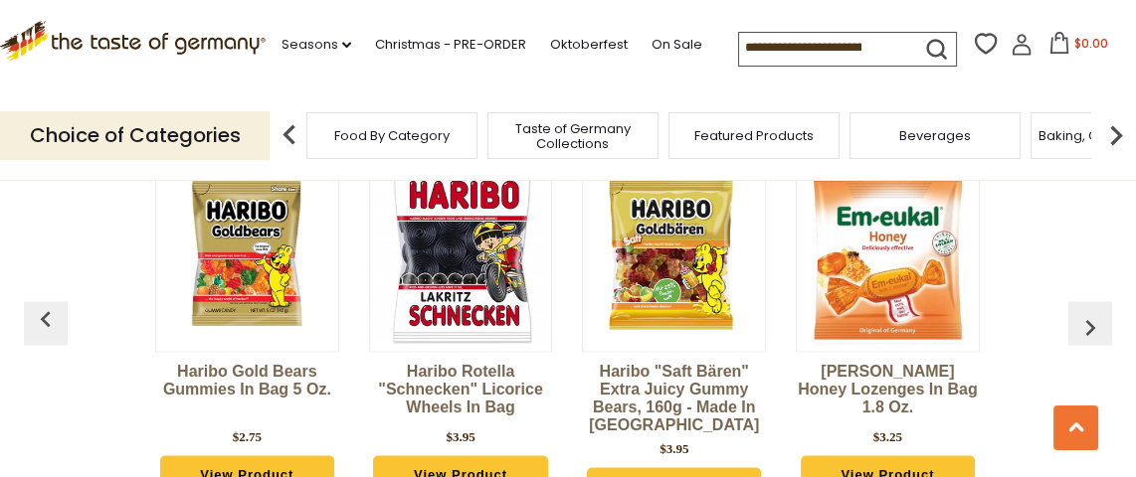
scroll to position [5203, 0]
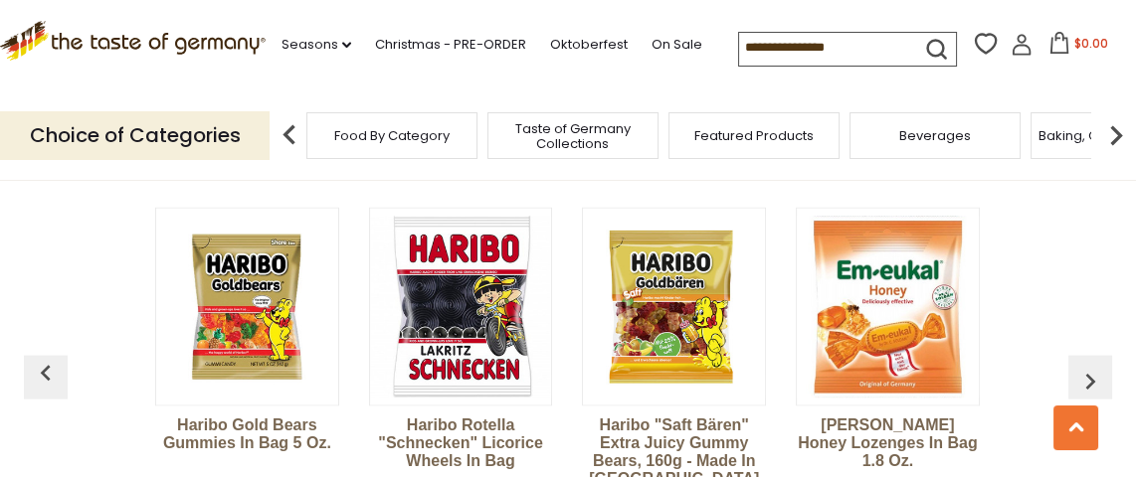
click at [1085, 366] on img "button" at bounding box center [1090, 382] width 32 height 32
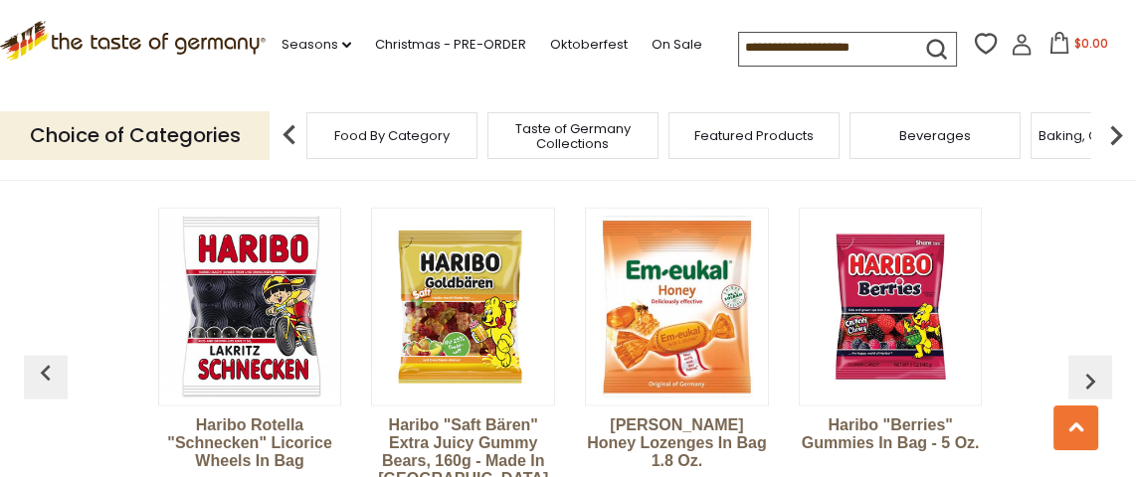
scroll to position [0, 643]
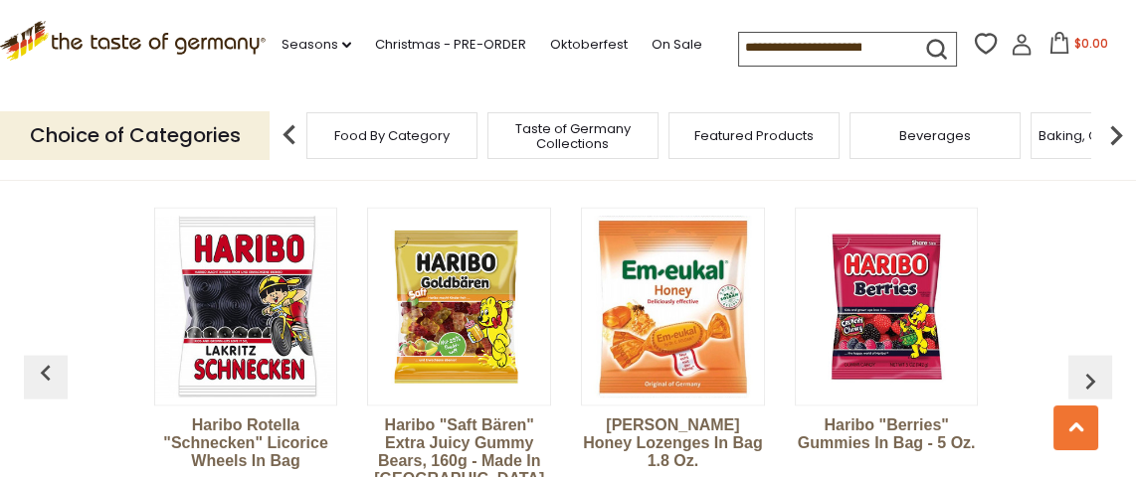
click at [1085, 366] on img "button" at bounding box center [1090, 382] width 32 height 32
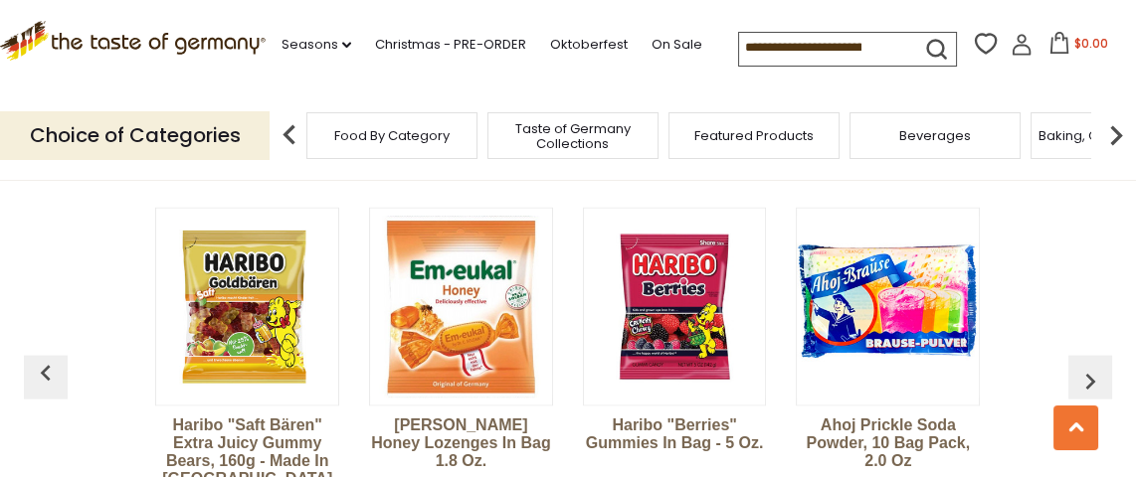
scroll to position [0, 856]
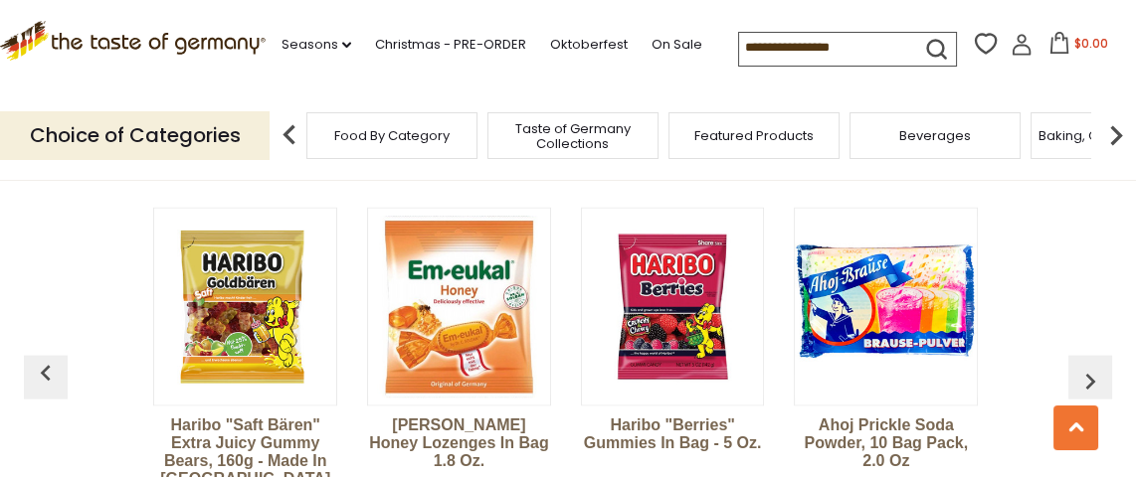
click at [1085, 366] on img "button" at bounding box center [1090, 382] width 32 height 32
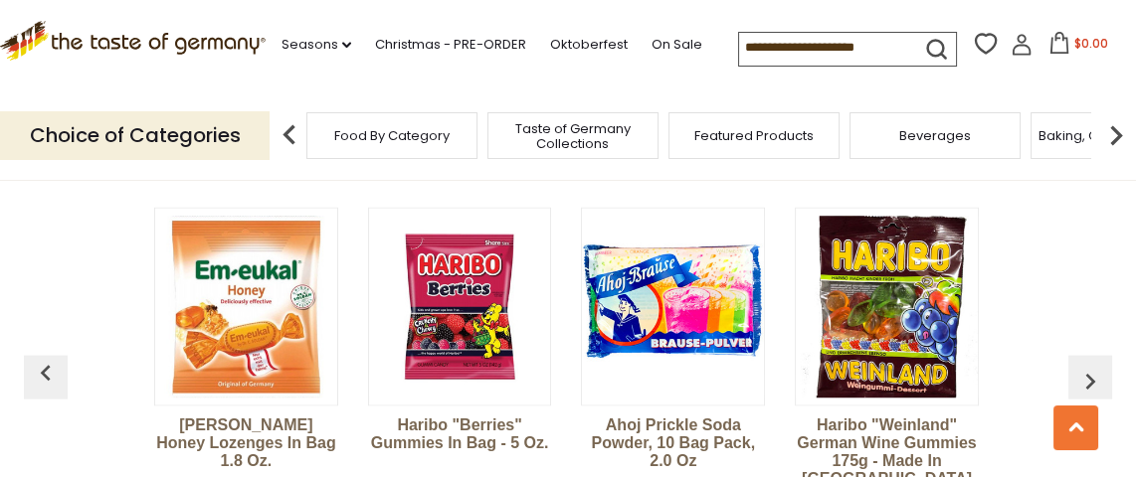
scroll to position [0, 1070]
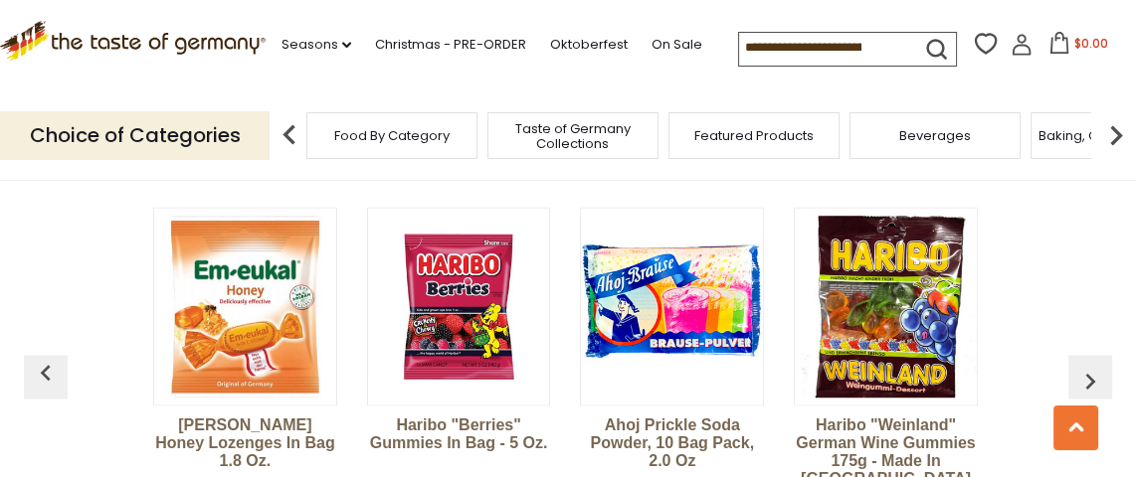
click at [1085, 366] on img "button" at bounding box center [1090, 382] width 32 height 32
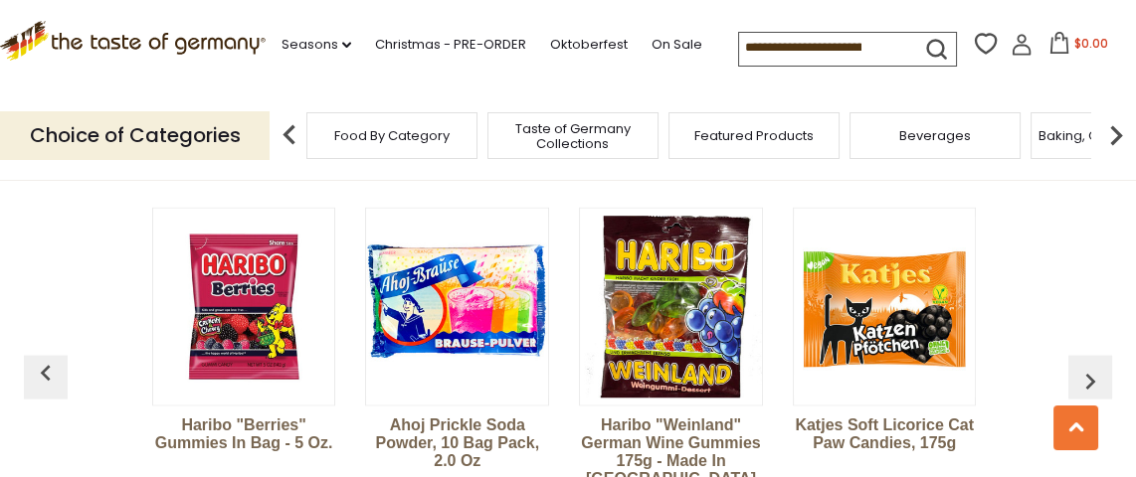
click at [1085, 366] on img "button" at bounding box center [1090, 382] width 32 height 32
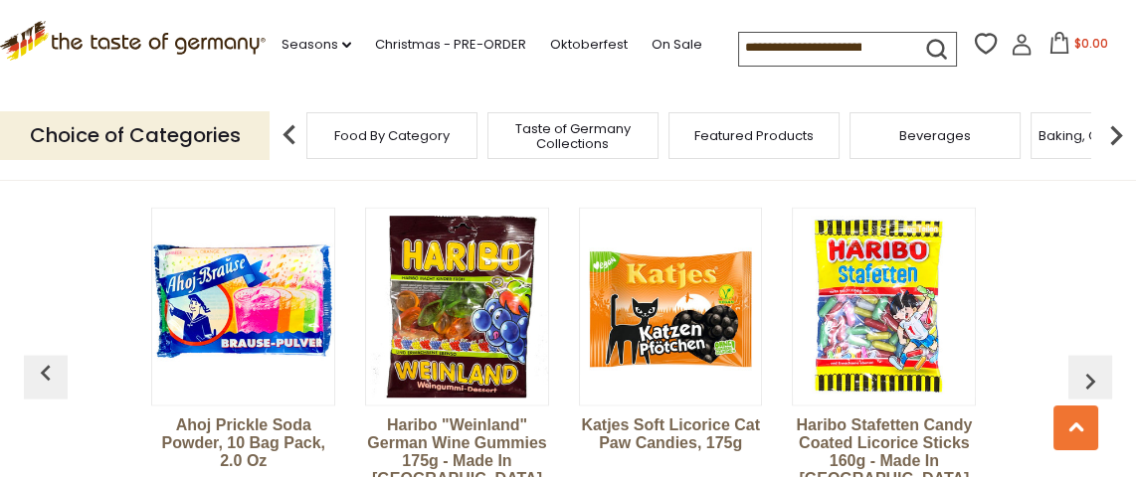
click at [1085, 366] on img "button" at bounding box center [1090, 382] width 32 height 32
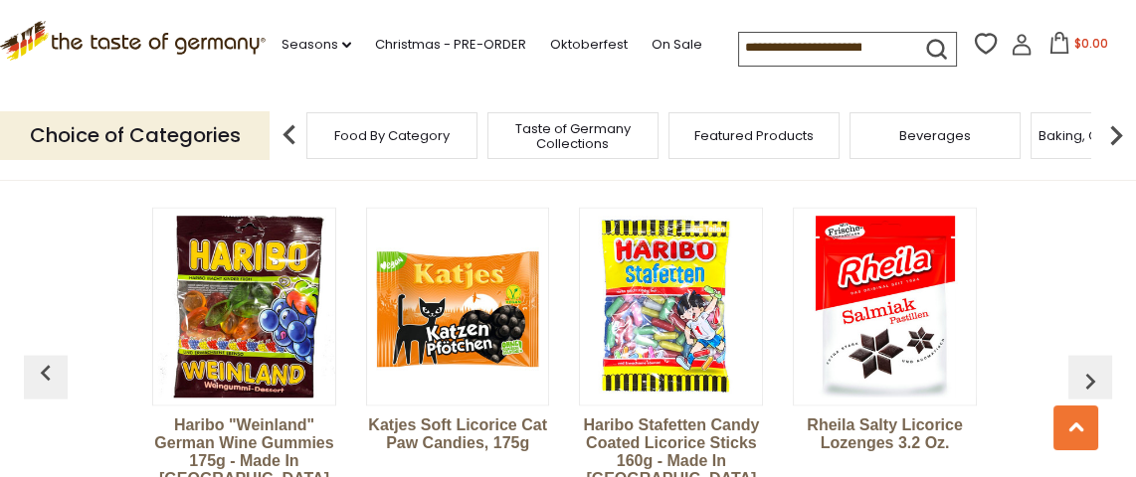
scroll to position [0, 1714]
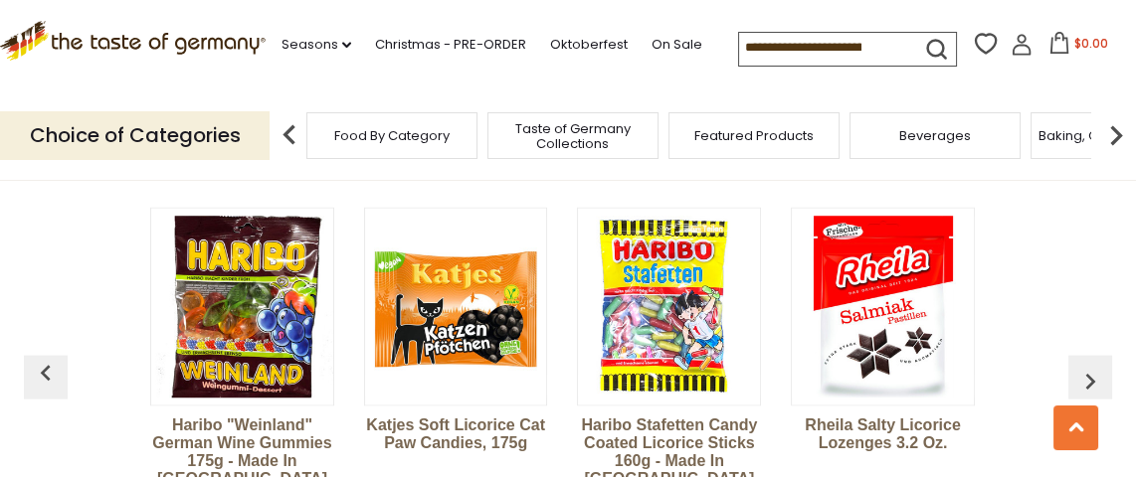
click at [1085, 366] on img "button" at bounding box center [1090, 382] width 32 height 32
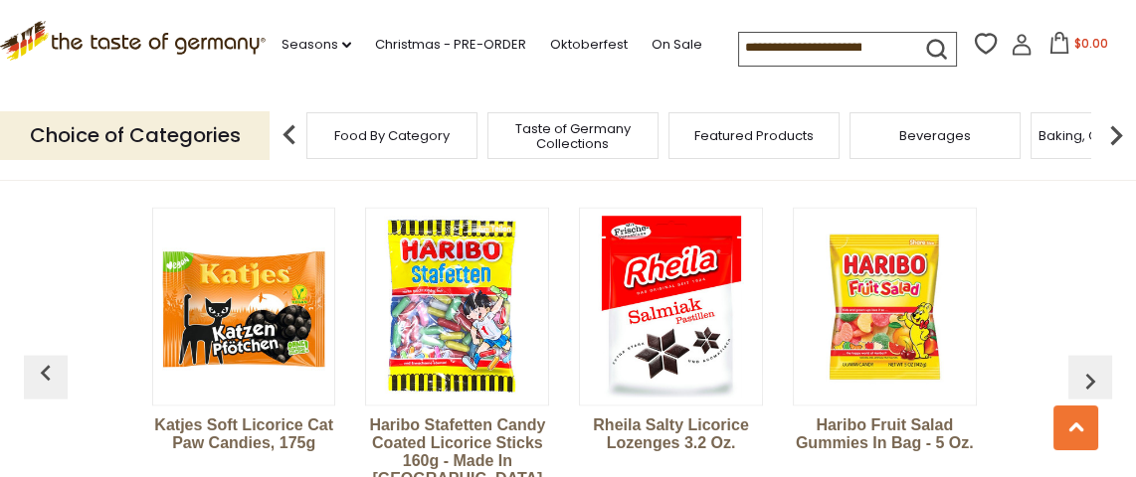
scroll to position [0, 1928]
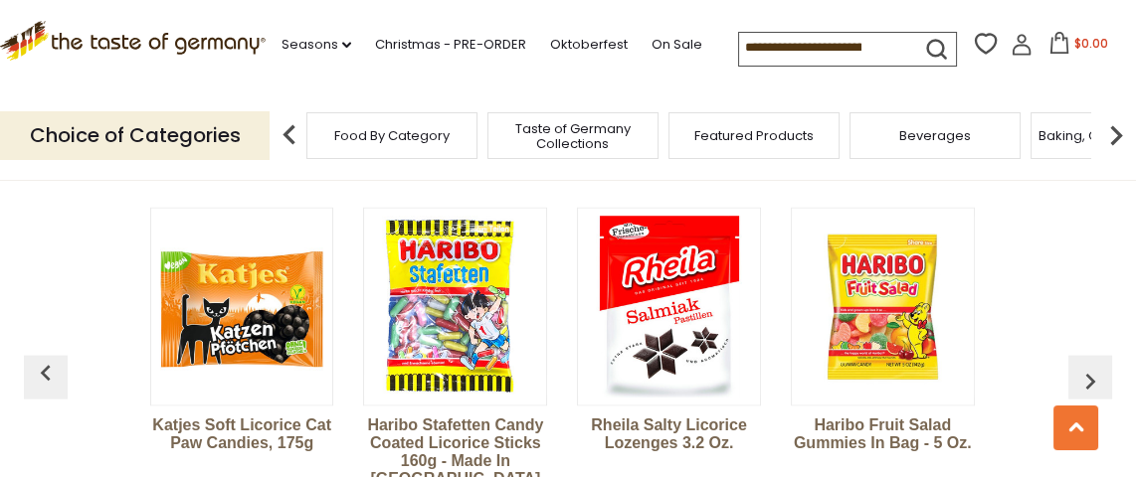
click at [1085, 366] on img "button" at bounding box center [1090, 382] width 32 height 32
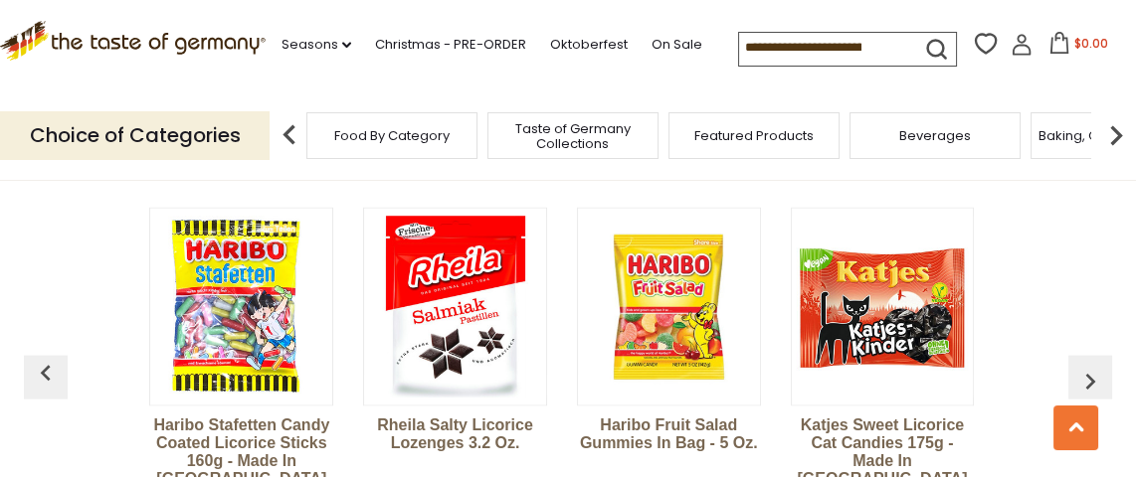
click at [1084, 366] on img "button" at bounding box center [1090, 382] width 32 height 32
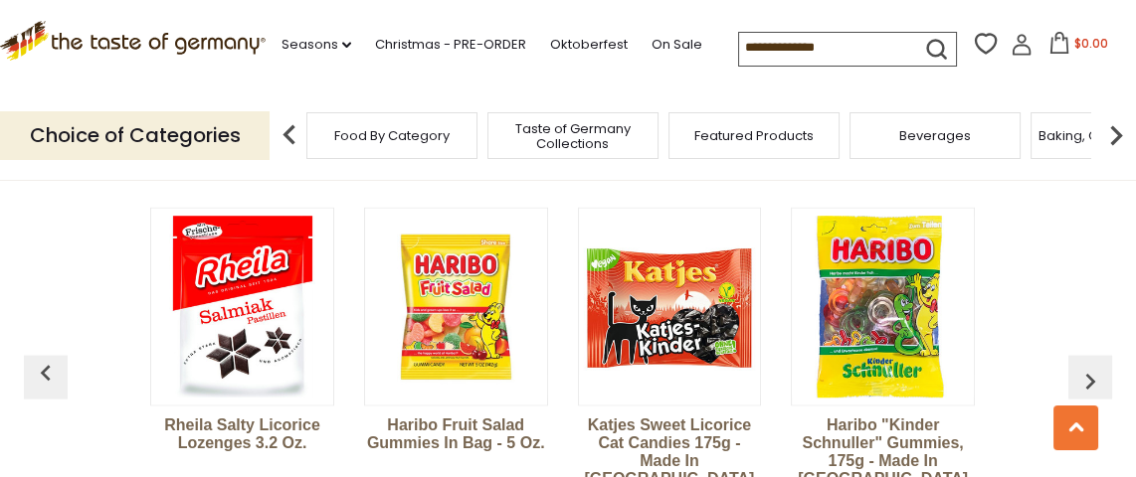
click at [1084, 366] on img "button" at bounding box center [1090, 382] width 32 height 32
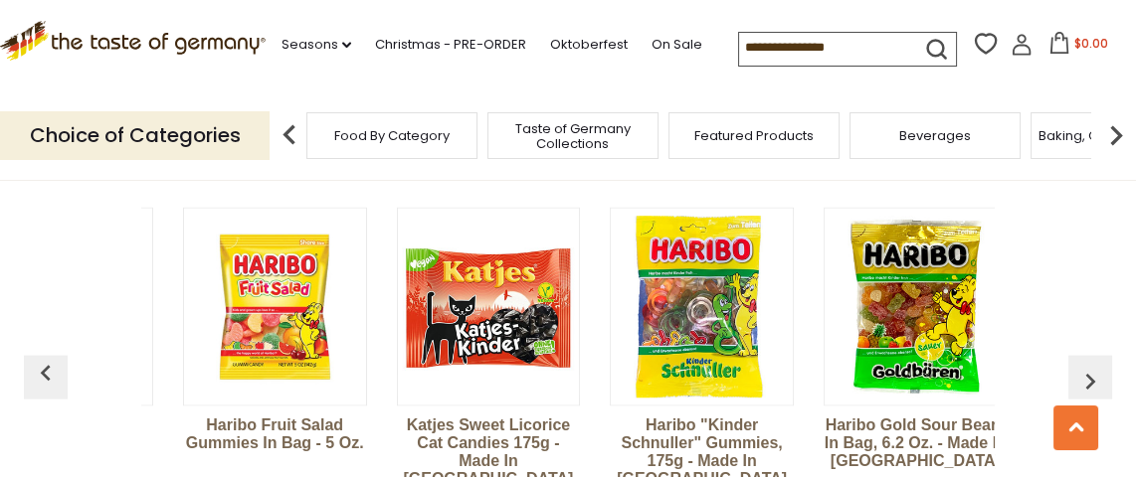
scroll to position [0, 2562]
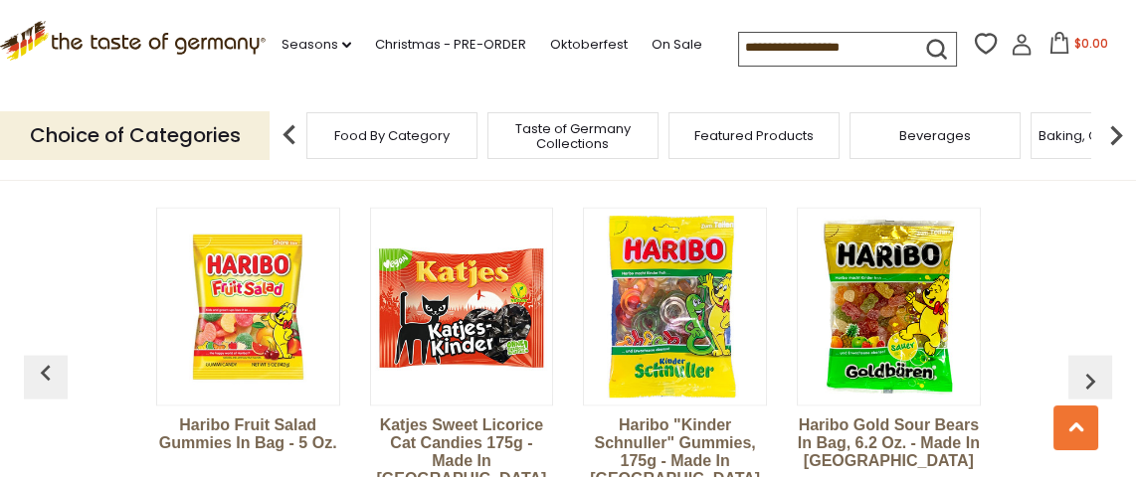
click at [1084, 366] on img "button" at bounding box center [1090, 382] width 32 height 32
click at [1090, 366] on img "button" at bounding box center [1090, 382] width 32 height 32
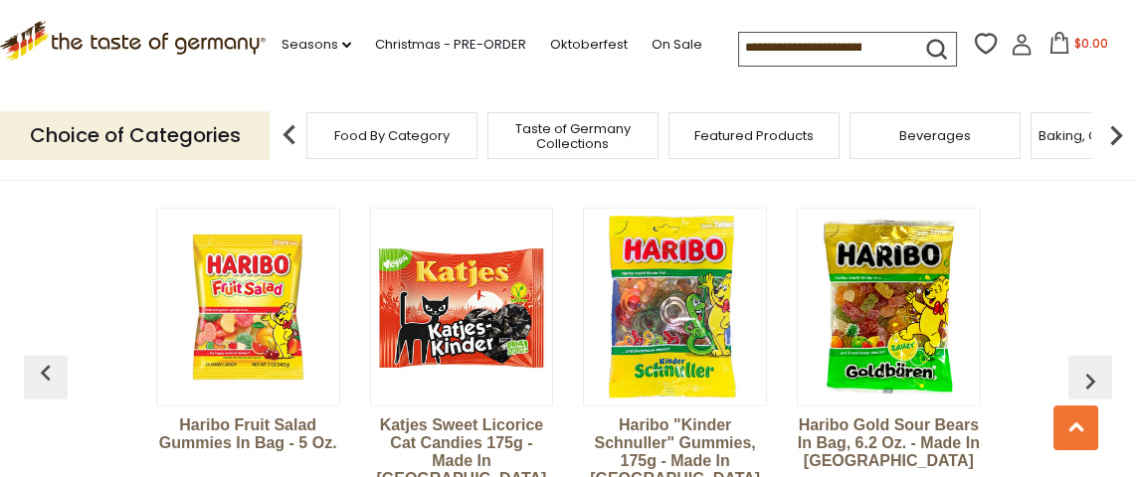
click at [1090, 366] on img "button" at bounding box center [1090, 382] width 32 height 32
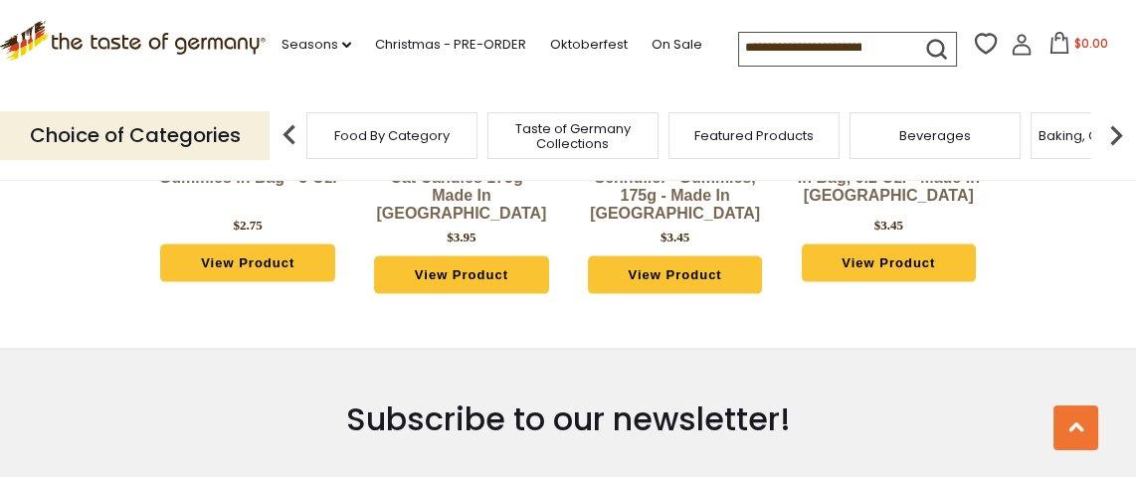
scroll to position [5296, 0]
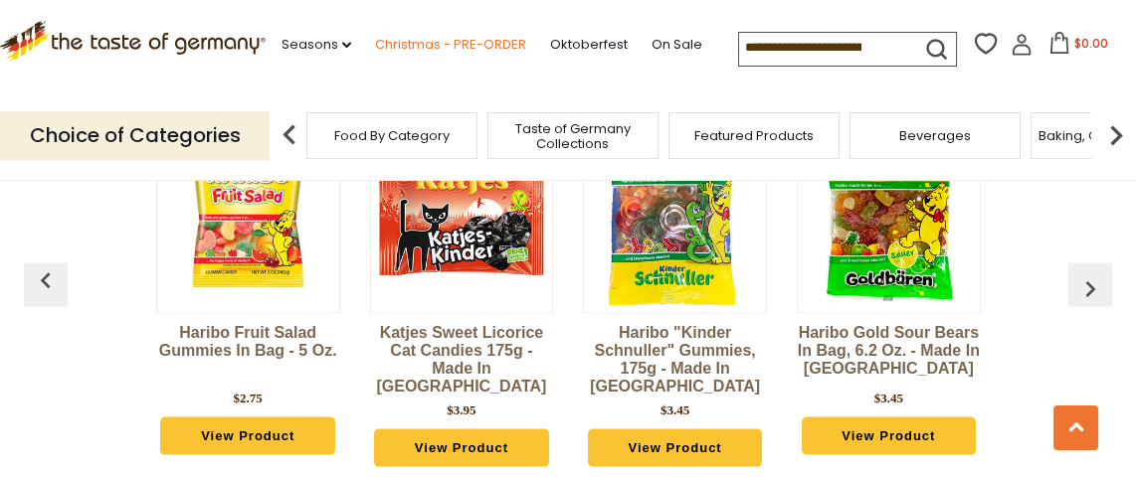
click at [427, 42] on link "Christmas - PRE-ORDER" at bounding box center [450, 45] width 151 height 22
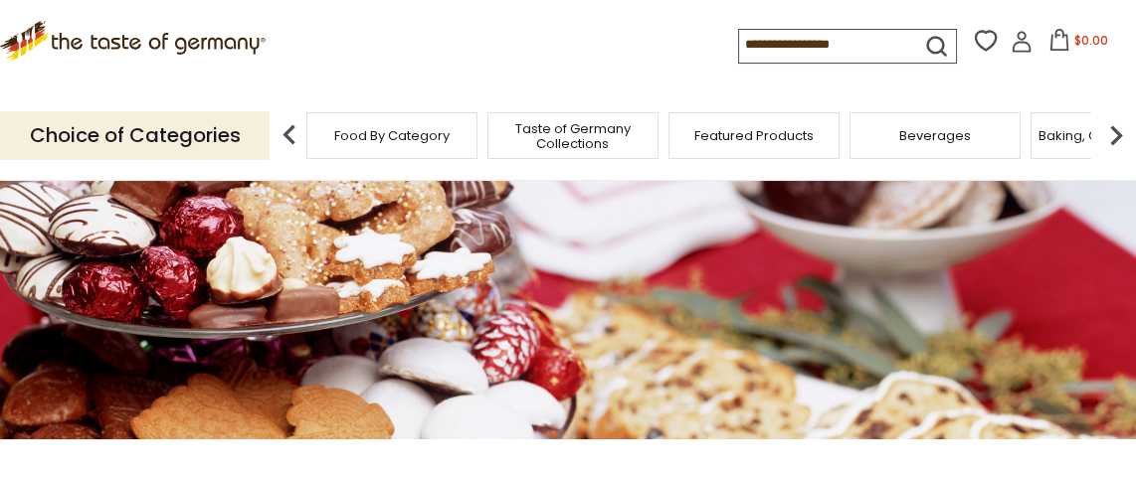
click at [407, 21] on div ".st0{fill:#EDD300;} .st1{fill:#D33E21;} .st0{fill:#EDD300;} .st1{fill:#D33E21;}…" at bounding box center [568, 46] width 1136 height 92
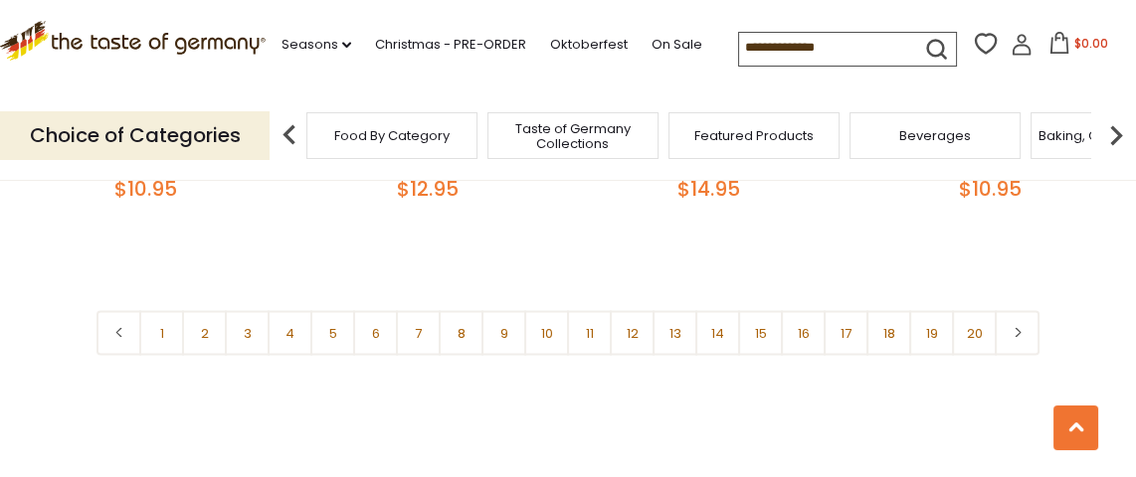
scroll to position [4716, 0]
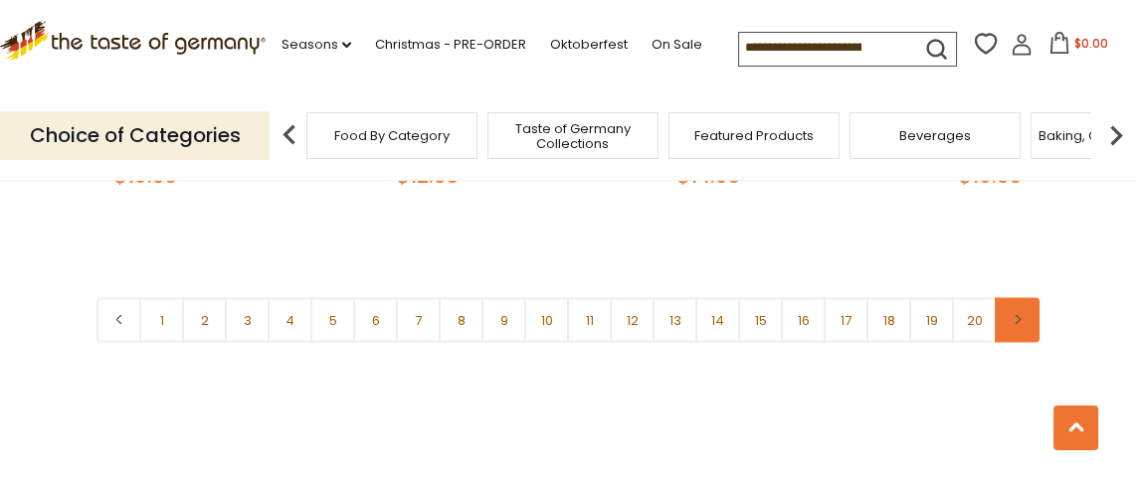
click at [1009, 316] on link at bounding box center [1017, 319] width 45 height 45
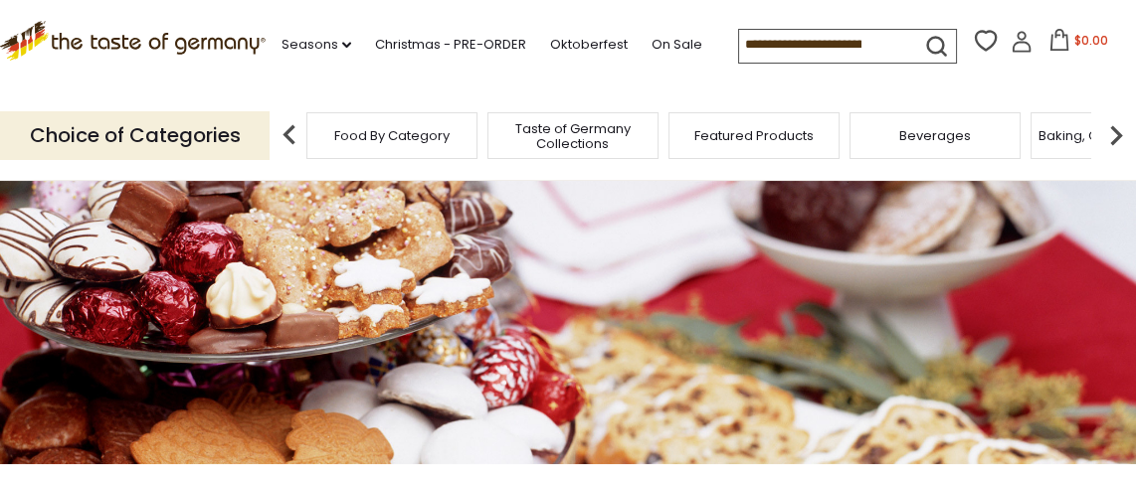
drag, startPoint x: 1009, startPoint y: 316, endPoint x: 1019, endPoint y: 299, distance: 19.6
click at [1017, 303] on div at bounding box center [568, 323] width 1136 height 284
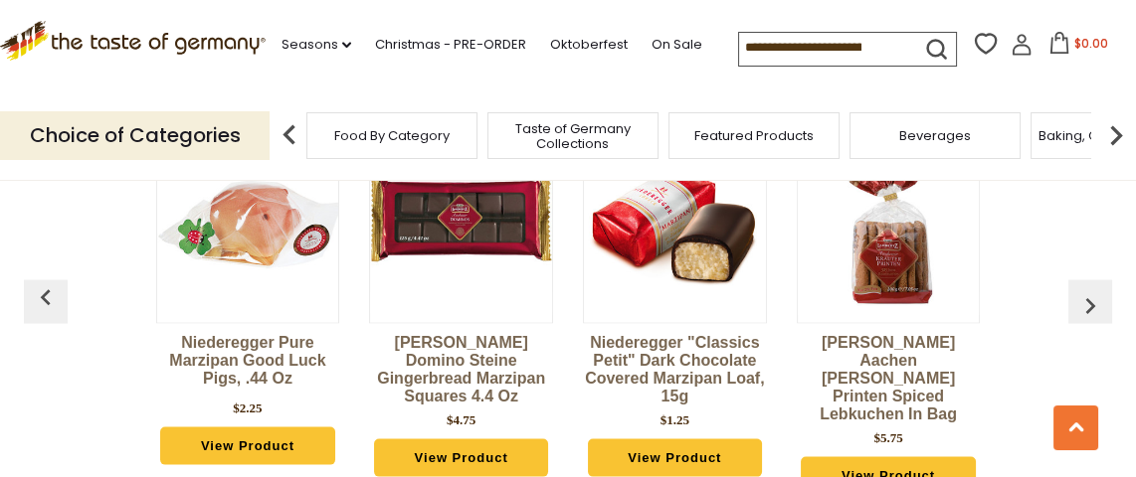
scroll to position [5169, 0]
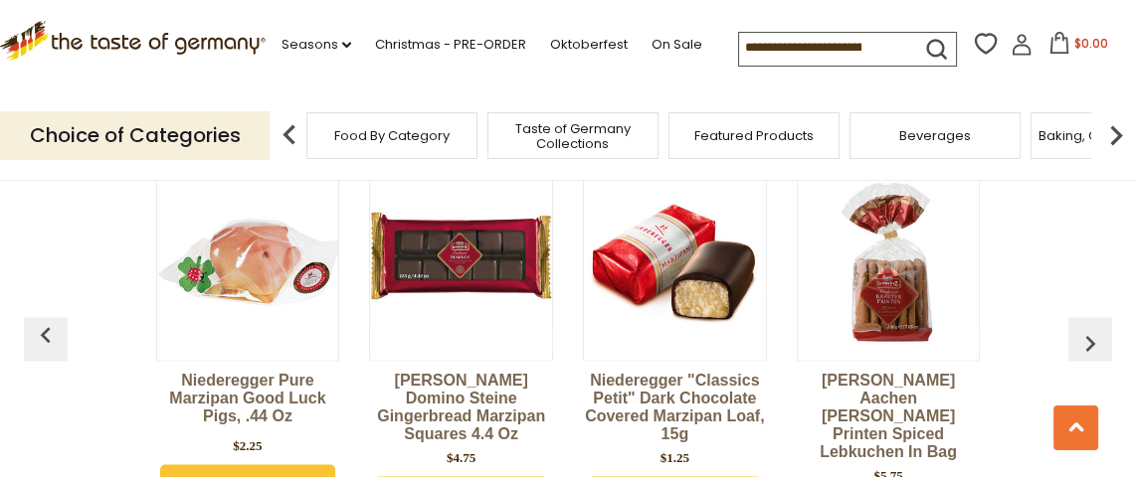
click at [1083, 345] on img "button" at bounding box center [1090, 344] width 32 height 32
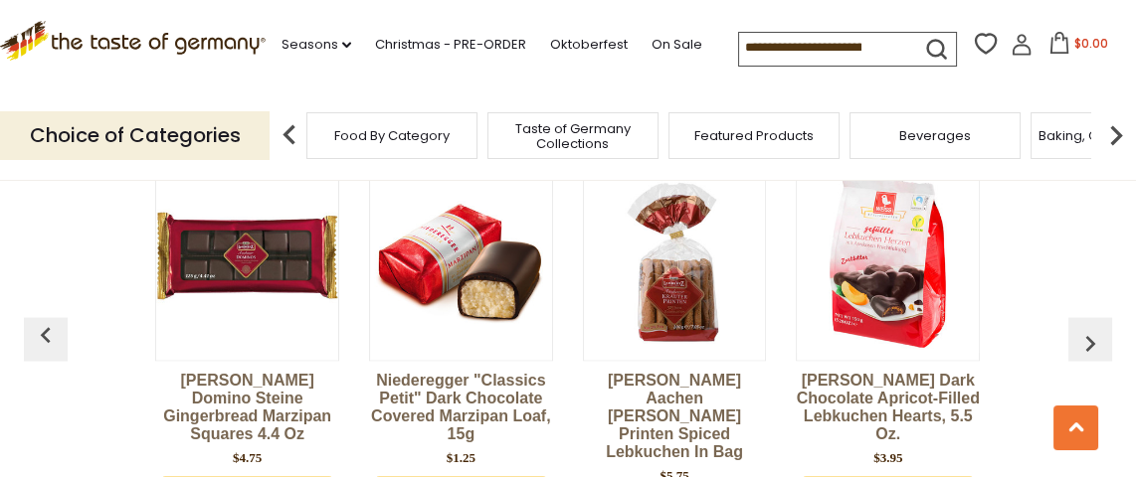
click at [1083, 345] on img "button" at bounding box center [1090, 344] width 32 height 32
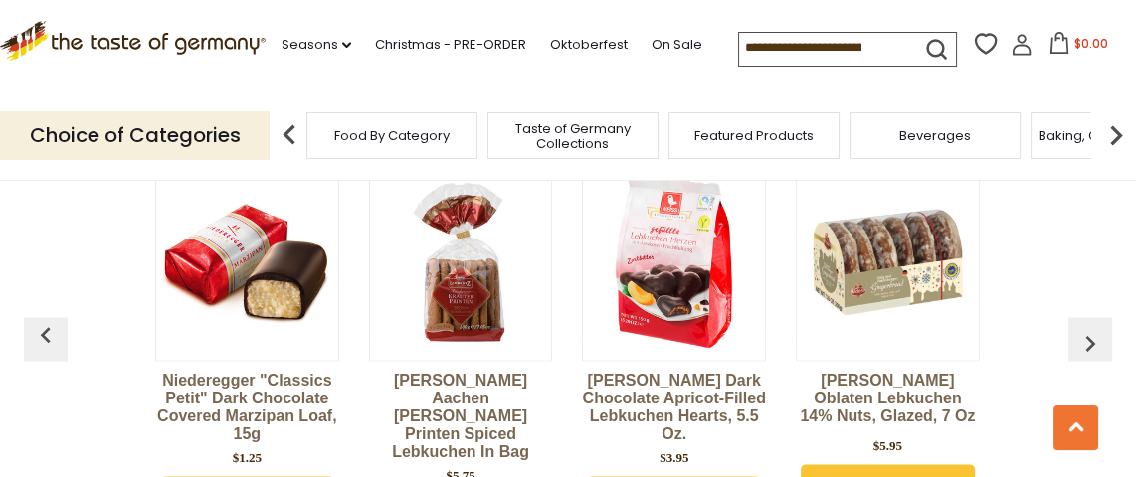
click at [1083, 345] on img "button" at bounding box center [1090, 344] width 32 height 32
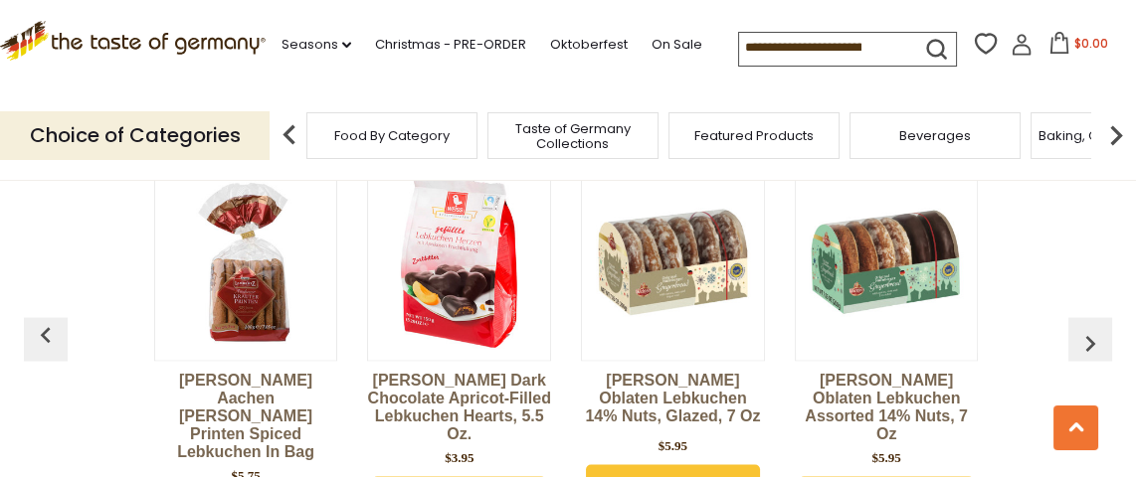
click at [1083, 345] on img "button" at bounding box center [1090, 344] width 32 height 32
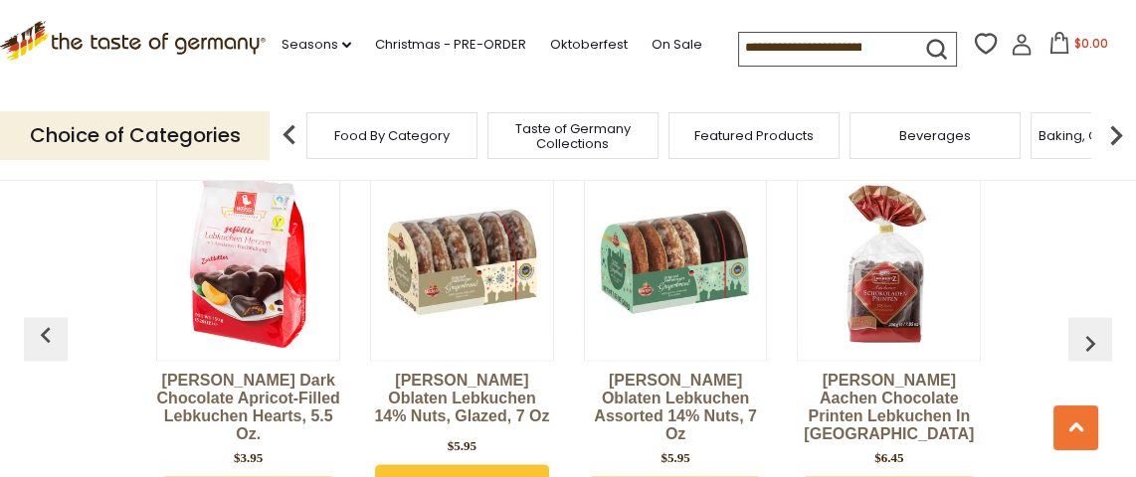
scroll to position [0, 856]
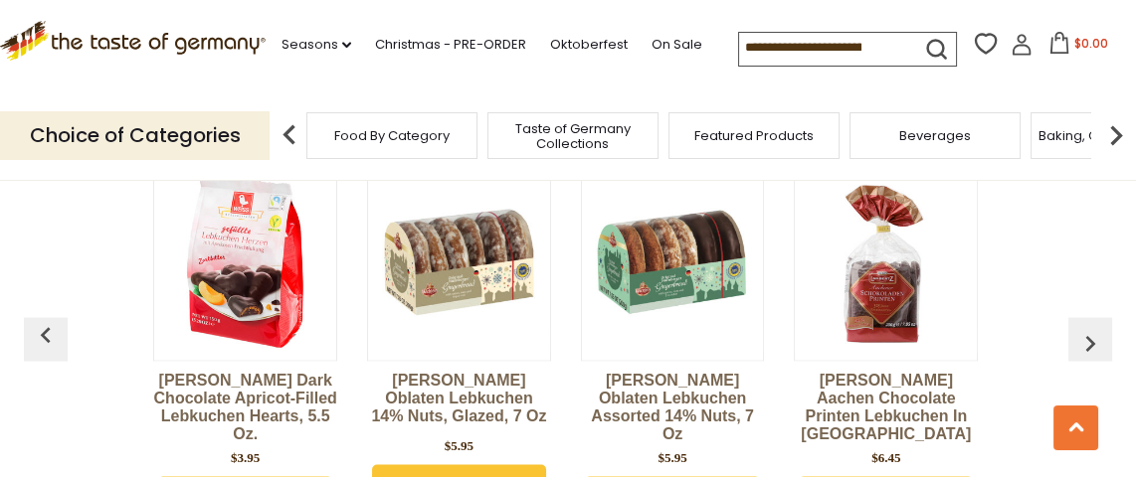
click at [1083, 328] on img "button" at bounding box center [1090, 344] width 32 height 32
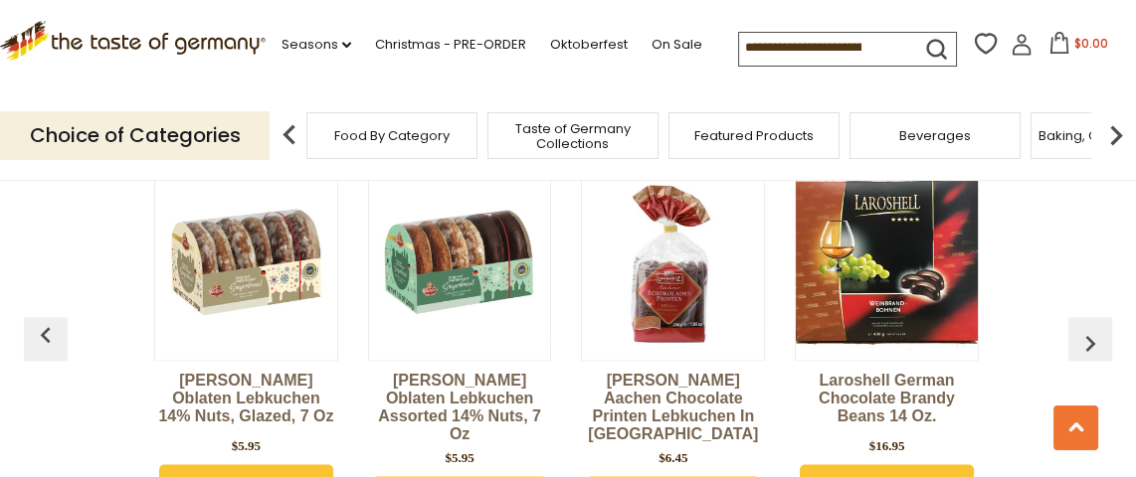
scroll to position [0, 1070]
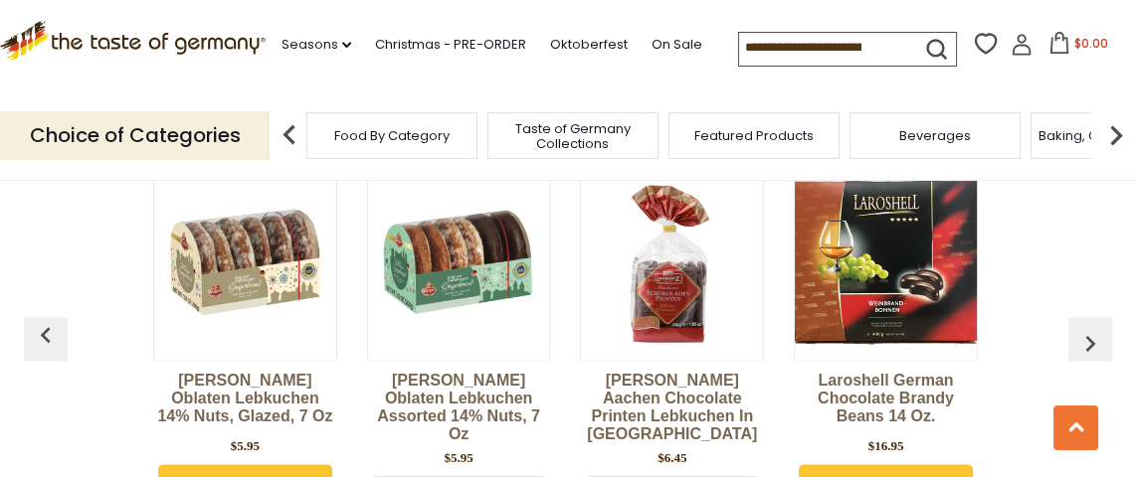
click at [1083, 328] on img "button" at bounding box center [1090, 344] width 32 height 32
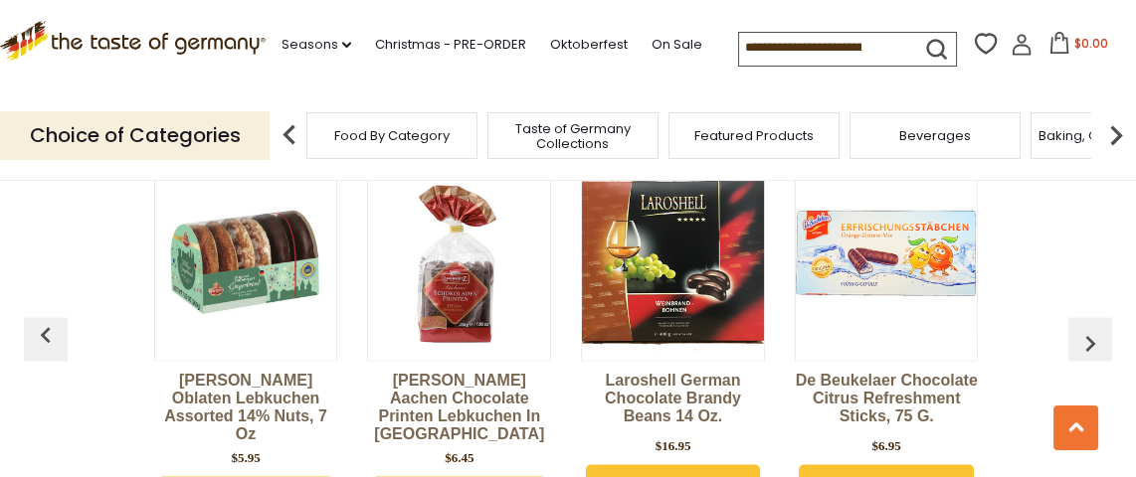
scroll to position [0, 1285]
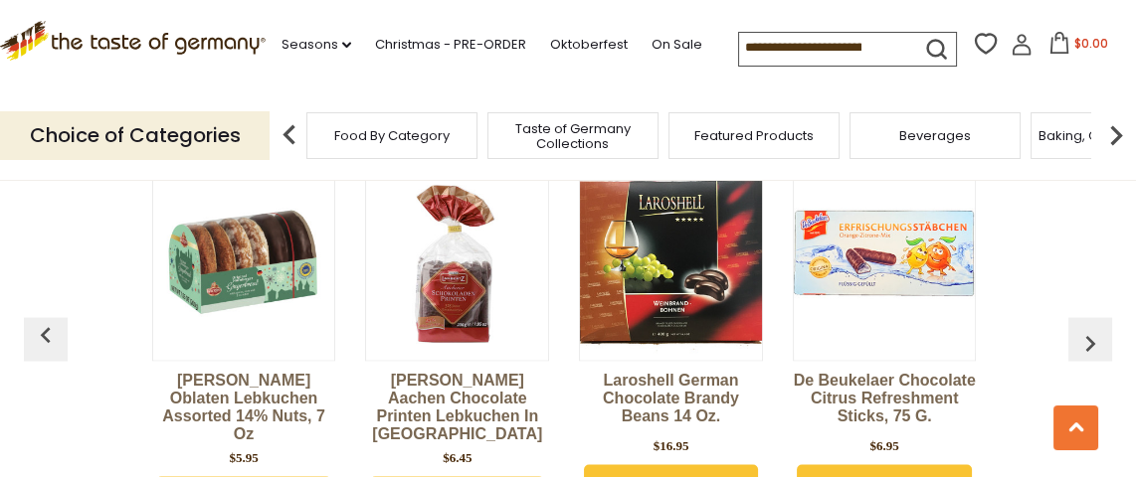
click at [1083, 328] on img "button" at bounding box center [1090, 344] width 32 height 32
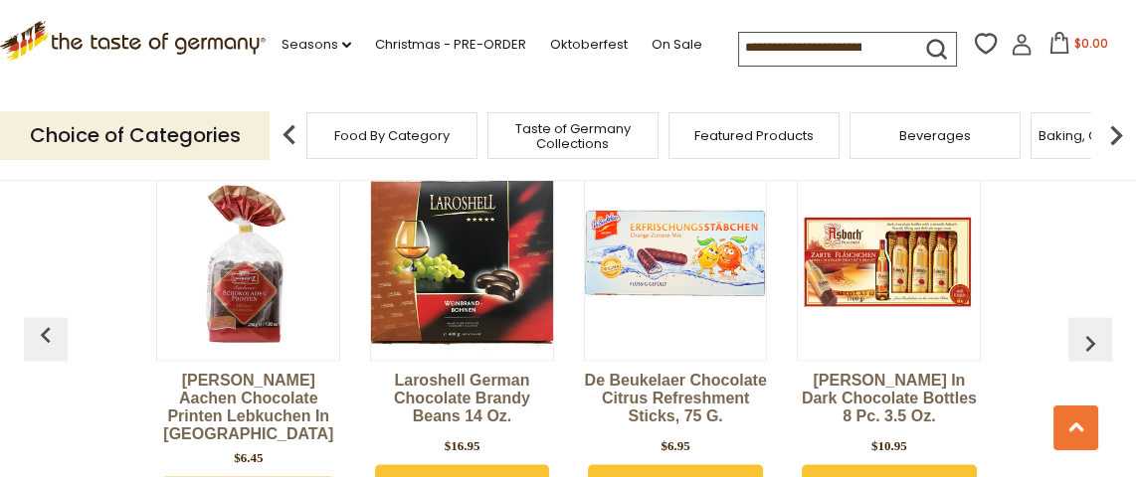
scroll to position [0, 1499]
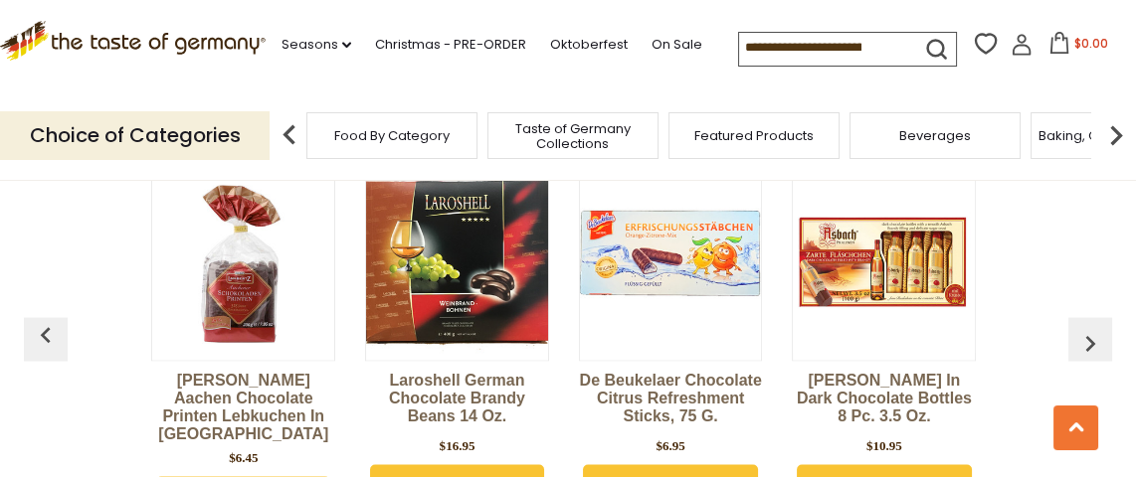
click at [1083, 328] on img "button" at bounding box center [1090, 344] width 32 height 32
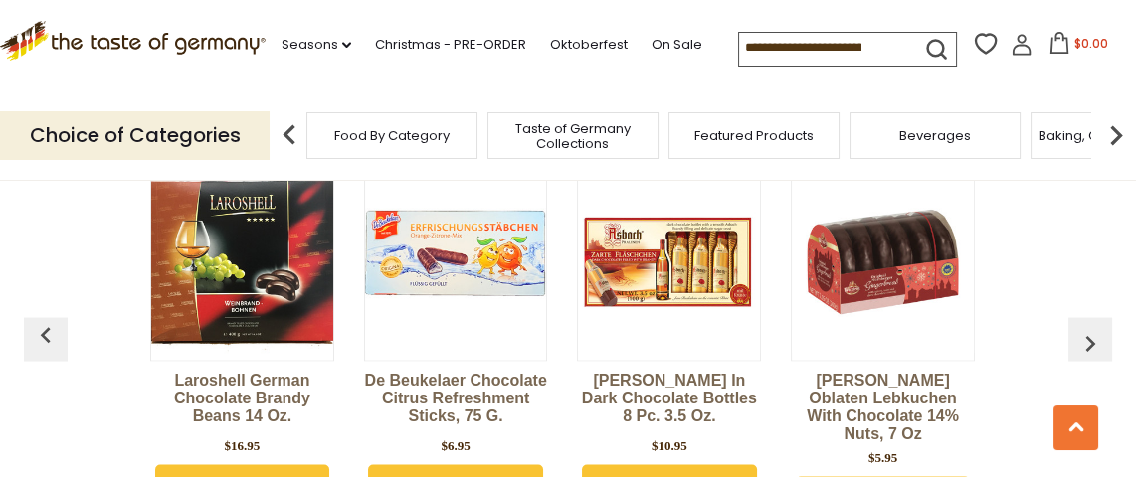
click at [1083, 328] on img "button" at bounding box center [1090, 344] width 32 height 32
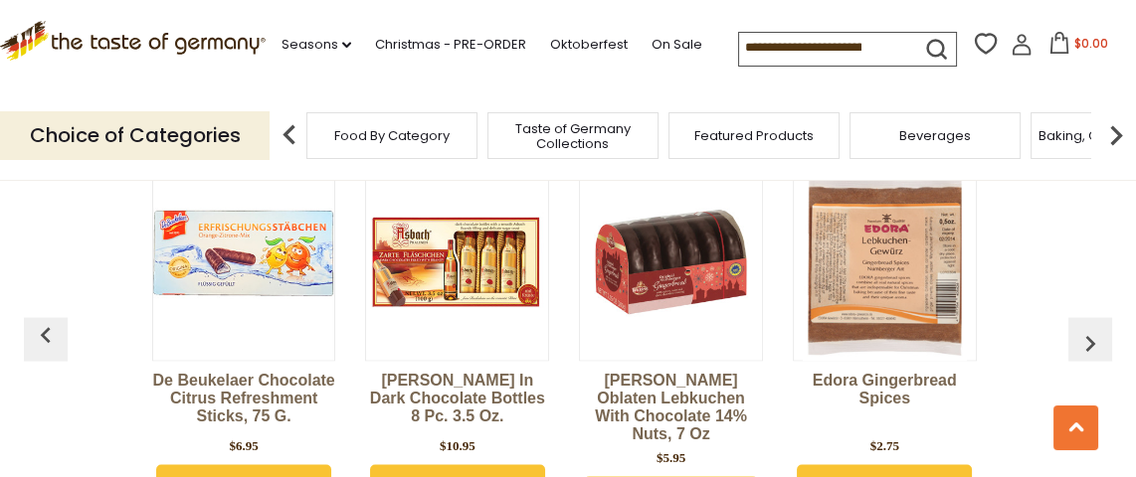
scroll to position [0, 1928]
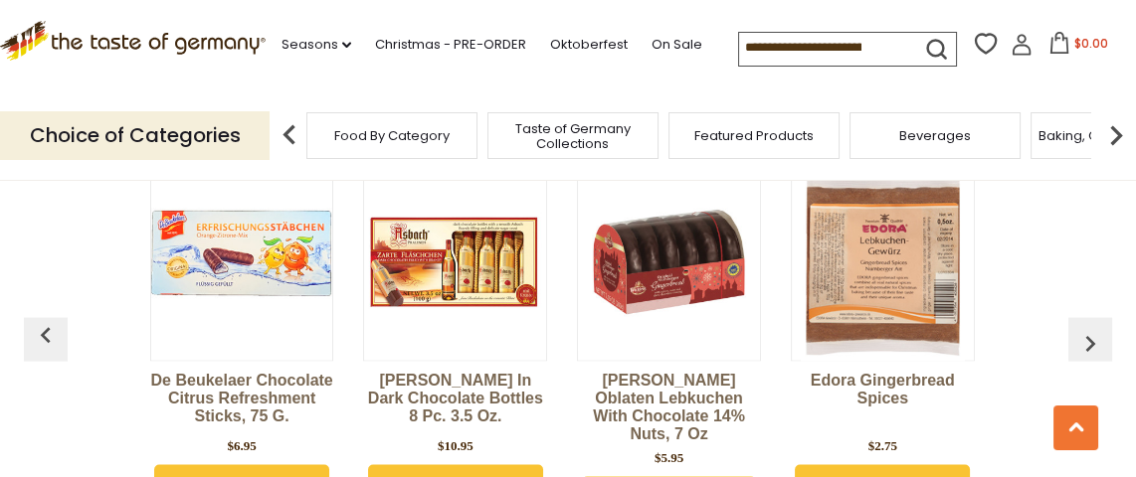
click at [1083, 328] on img "button" at bounding box center [1090, 344] width 32 height 32
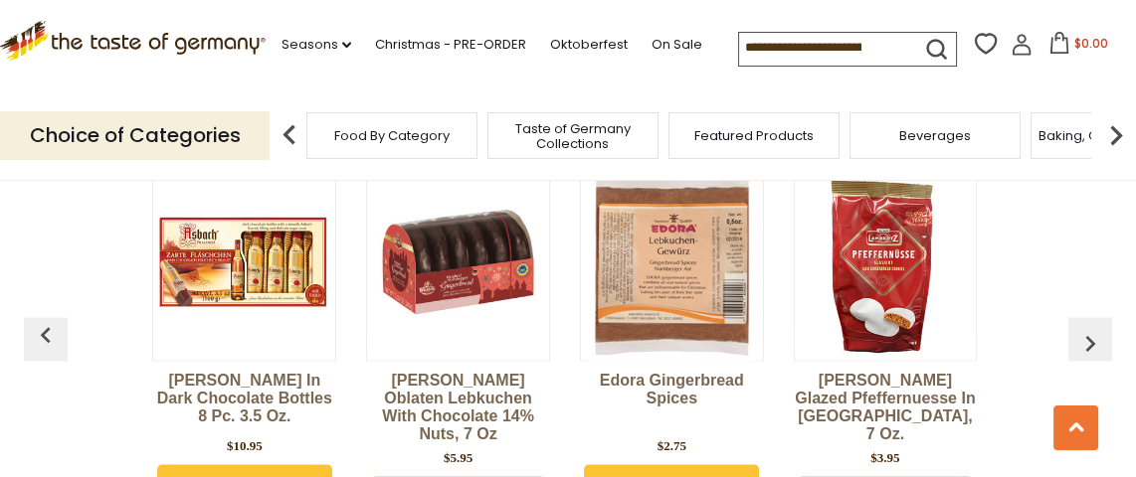
scroll to position [0, 2142]
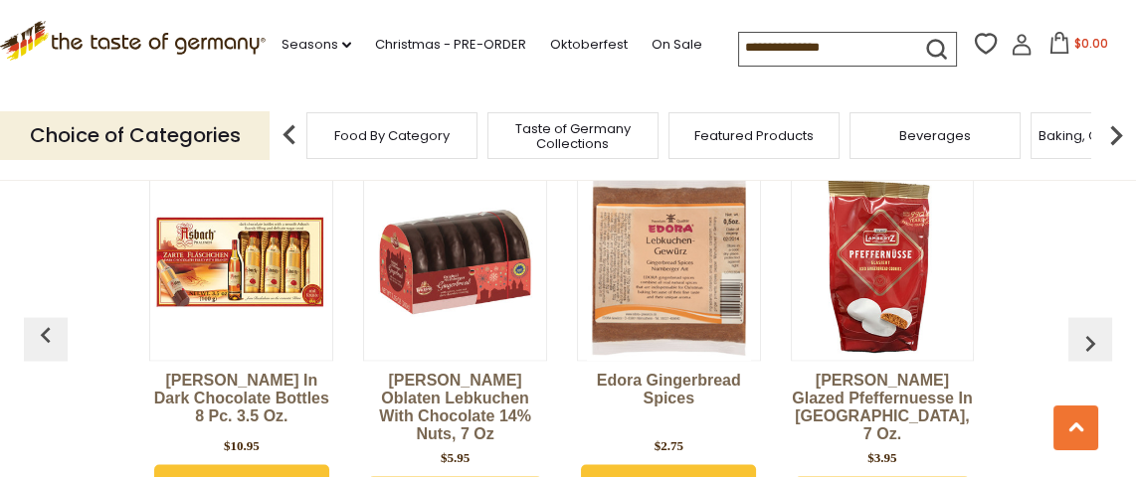
click at [1083, 328] on img "button" at bounding box center [1090, 344] width 32 height 32
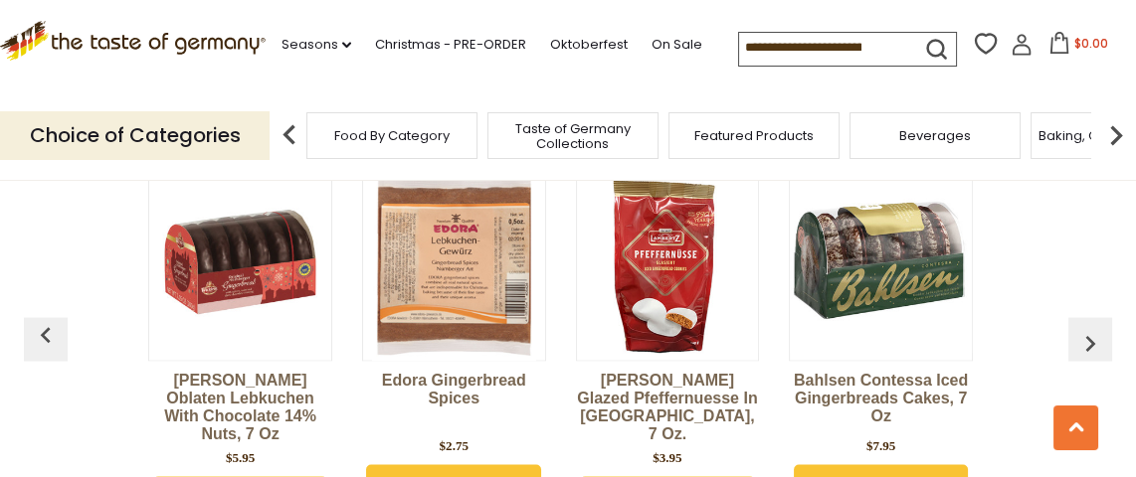
click at [1083, 328] on img "button" at bounding box center [1090, 344] width 32 height 32
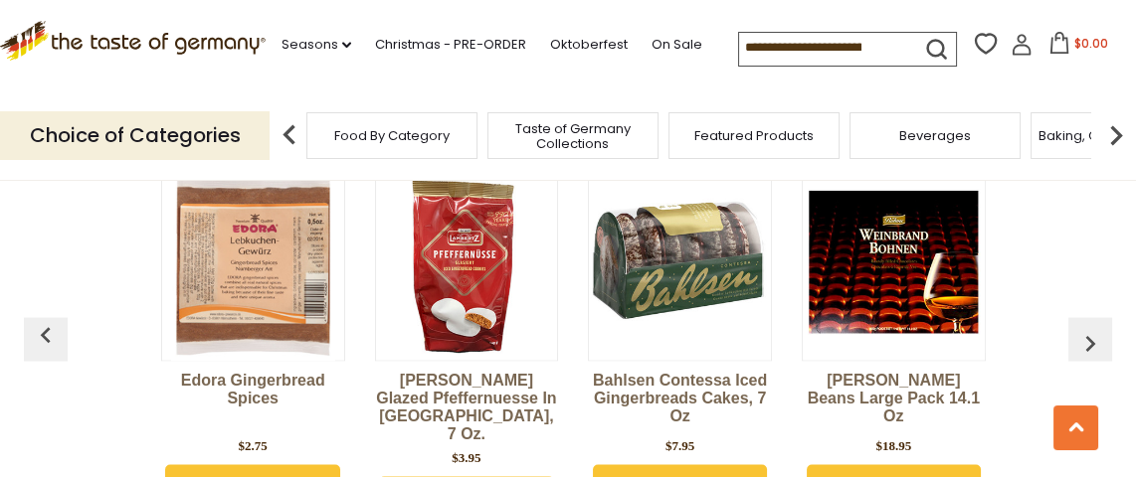
scroll to position [0, 2562]
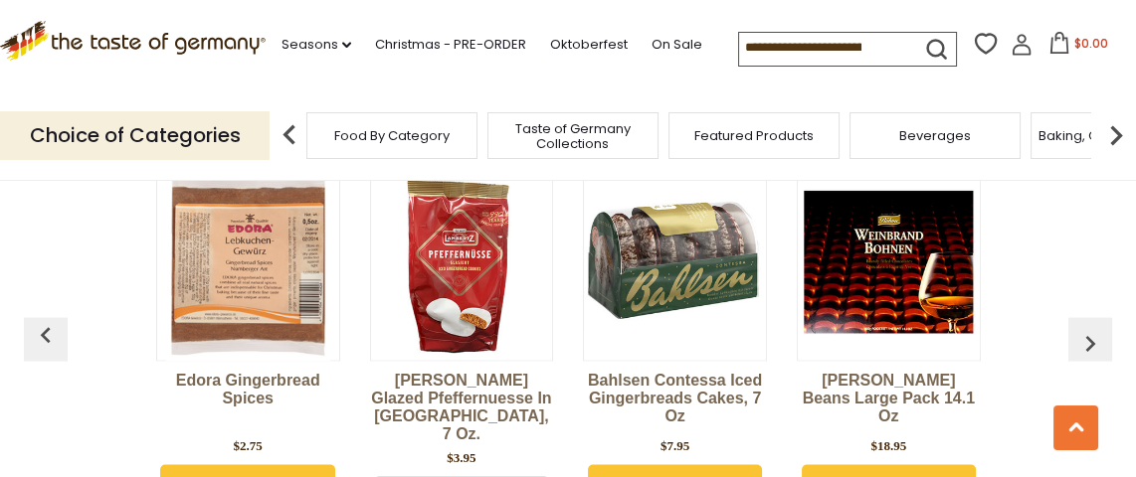
click at [1083, 328] on img "button" at bounding box center [1090, 344] width 32 height 32
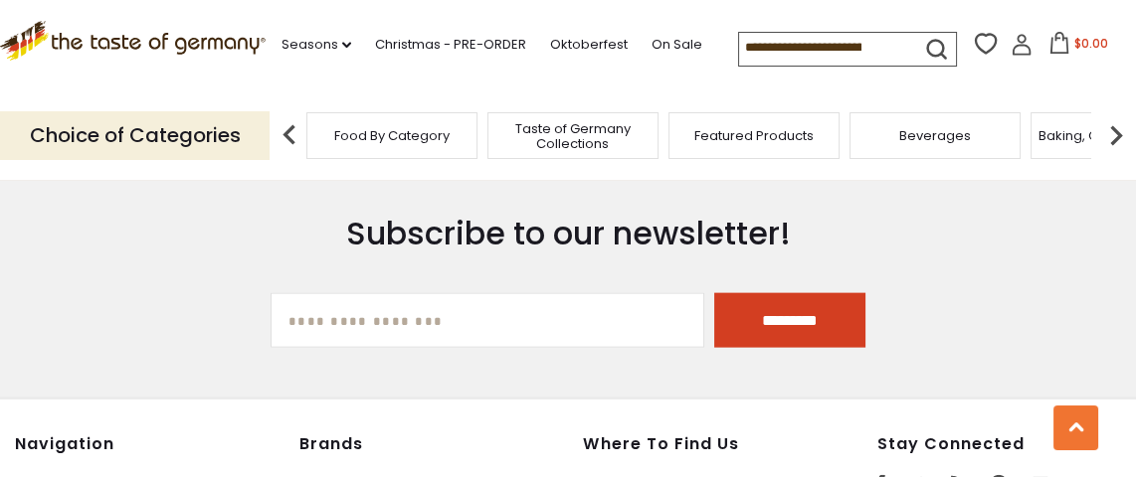
scroll to position [5633, 0]
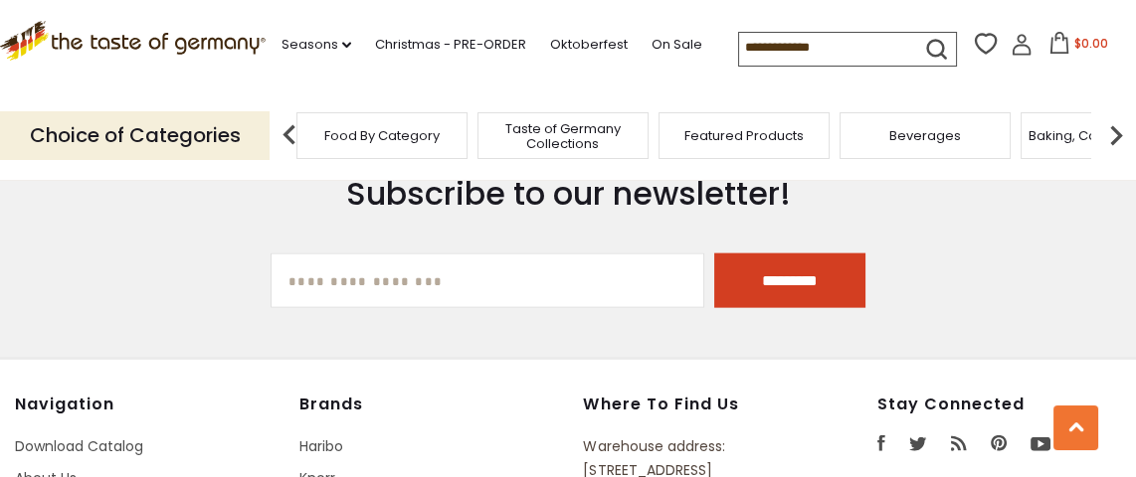
click at [382, 137] on span "Food By Category" at bounding box center [381, 135] width 115 height 15
click at [383, 137] on span "Food By Category" at bounding box center [381, 135] width 115 height 15
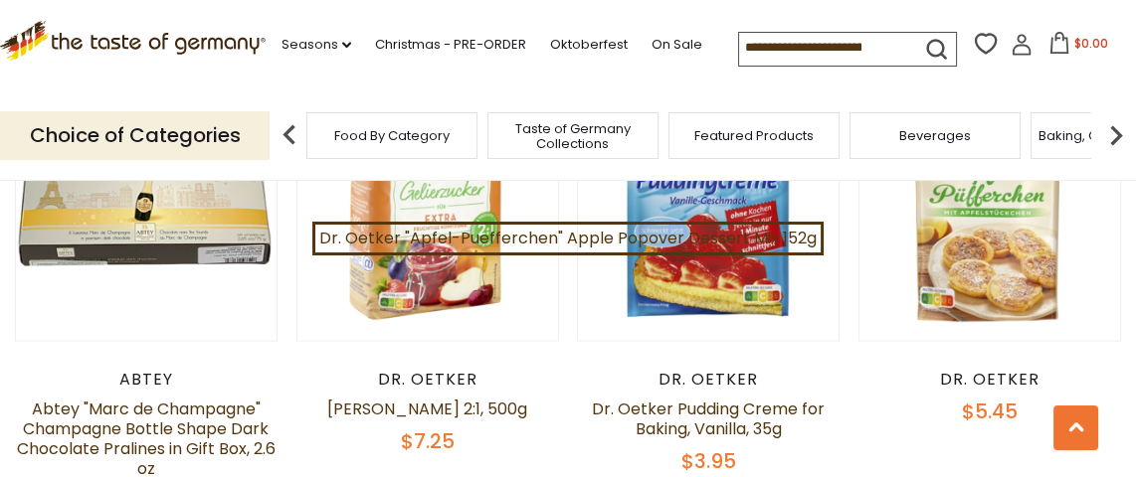
scroll to position [4284, 0]
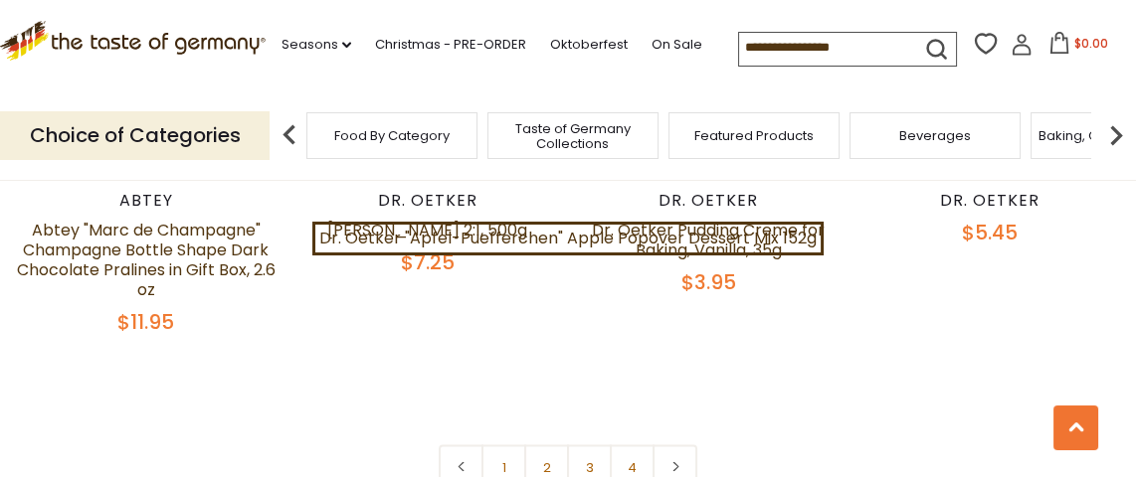
drag, startPoint x: 1143, startPoint y: 109, endPoint x: 1153, endPoint y: 454, distance: 344.3
click at [669, 462] on icon at bounding box center [675, 467] width 12 height 10
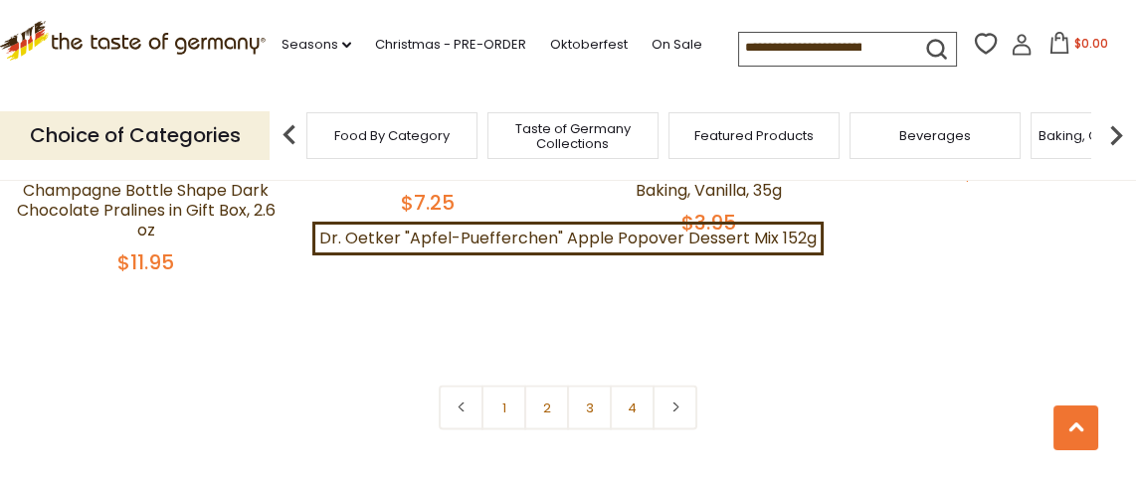
scroll to position [4381, 0]
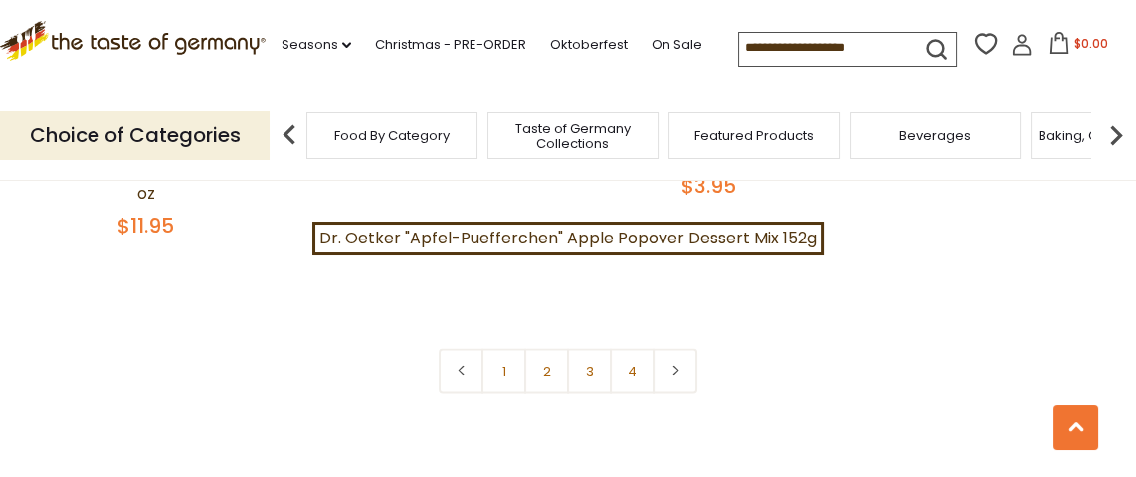
click at [658, 348] on link at bounding box center [675, 370] width 45 height 45
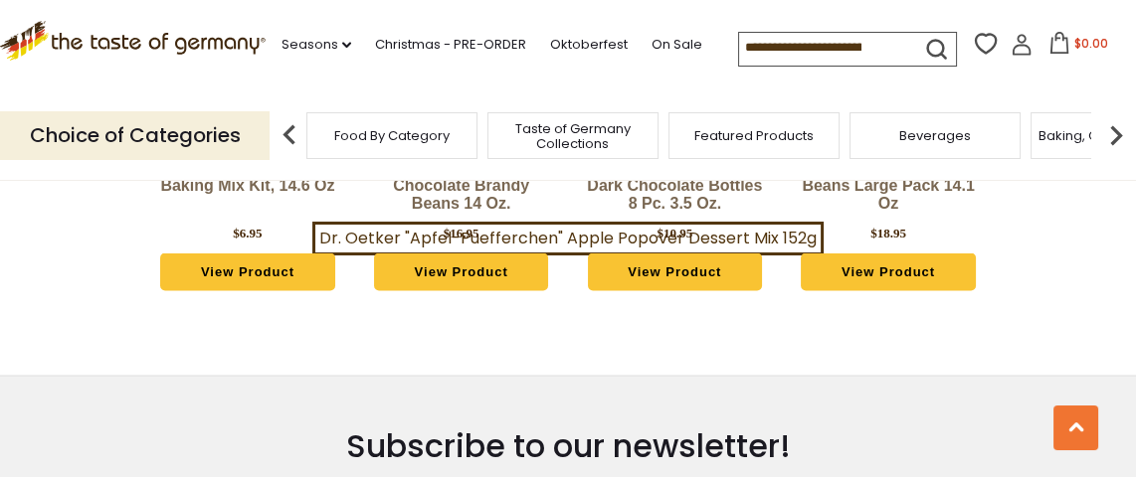
scroll to position [5134, 0]
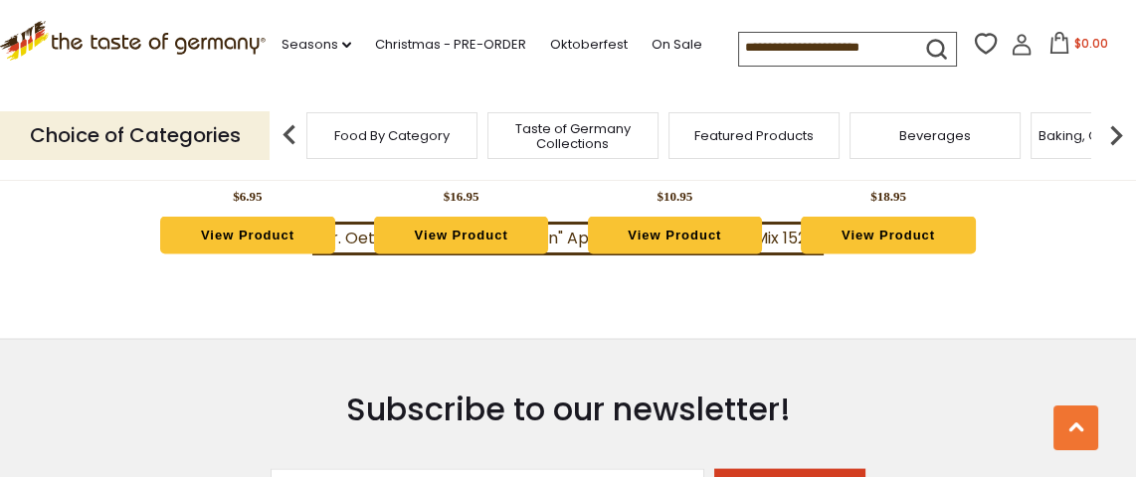
click at [599, 135] on span "Taste of Germany Collections" at bounding box center [572, 136] width 159 height 30
click at [599, 135] on span "Taste of Germany Collections" at bounding box center [562, 136] width 159 height 30
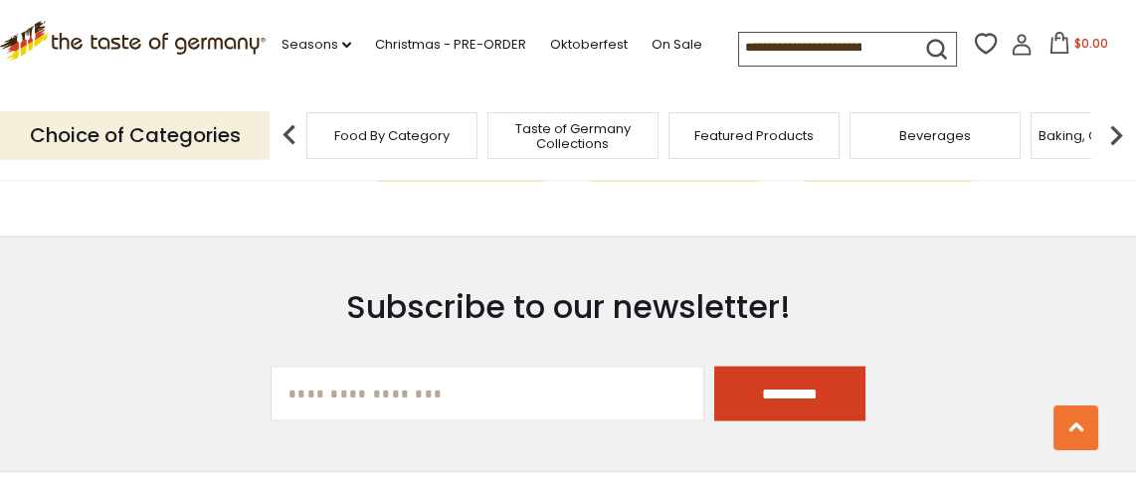
scroll to position [5368, 0]
